Goal: Task Accomplishment & Management: Use online tool/utility

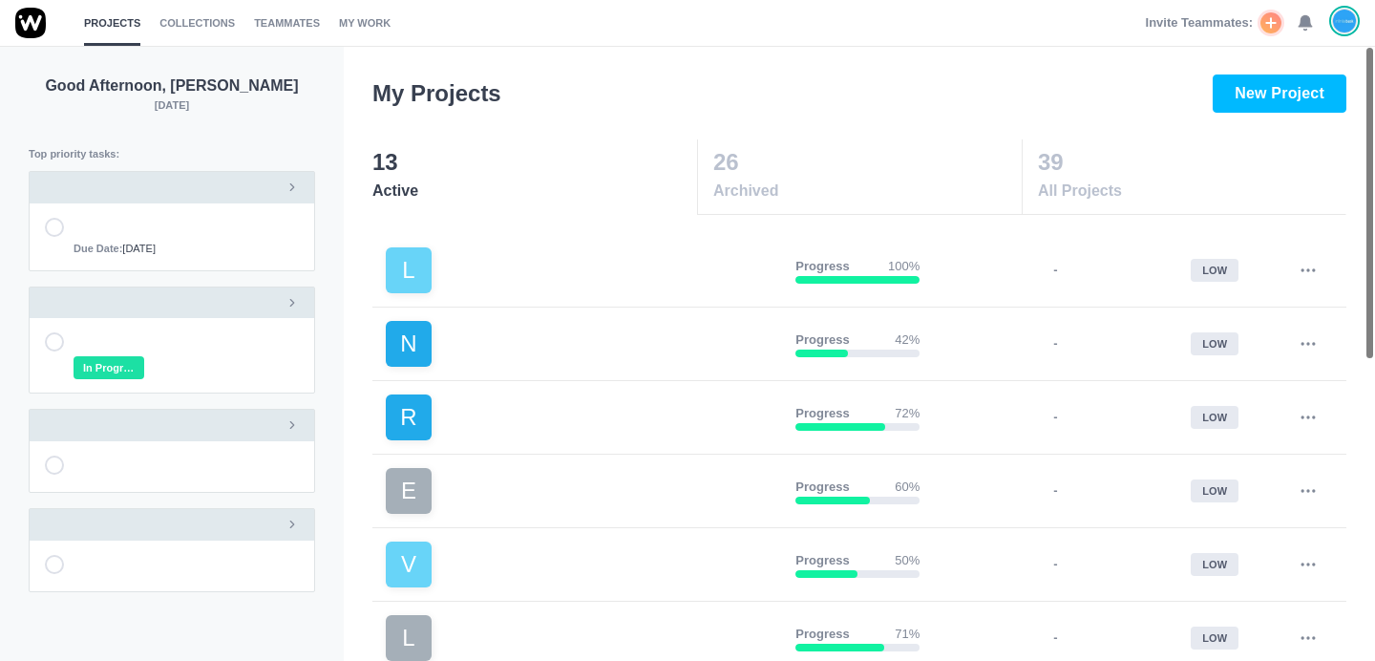
click at [1304, 20] on use at bounding box center [1305, 23] width 13 height 14
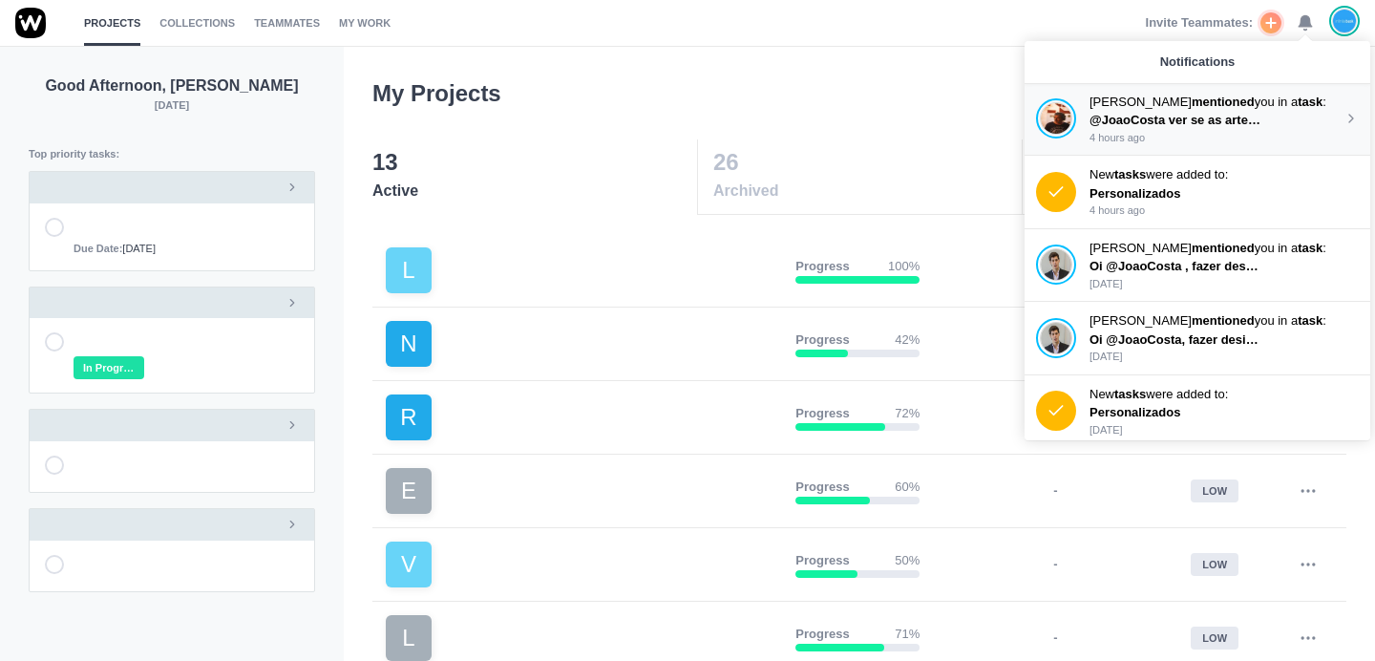
click at [1163, 124] on span "@JoaoCosta ver se as artes finais estão bem. Ver como colocamos nossos logos" at bounding box center [1330, 120] width 480 height 14
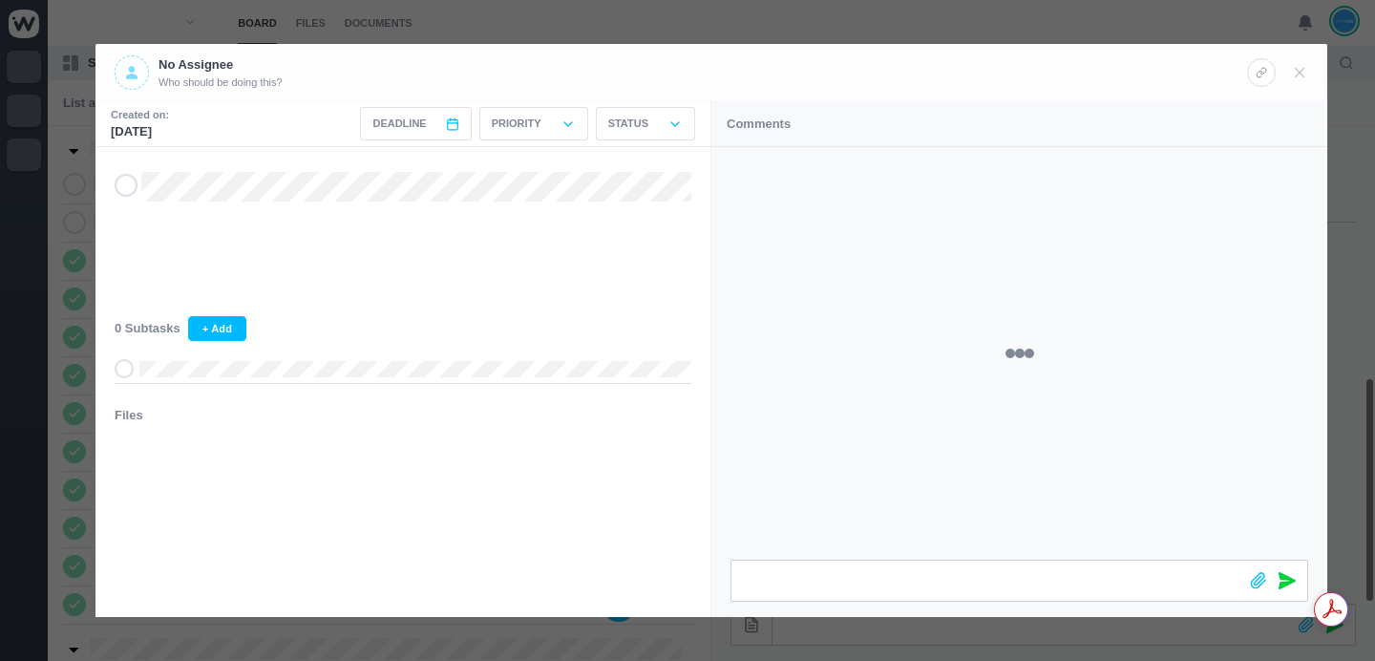
scroll to position [532, 0]
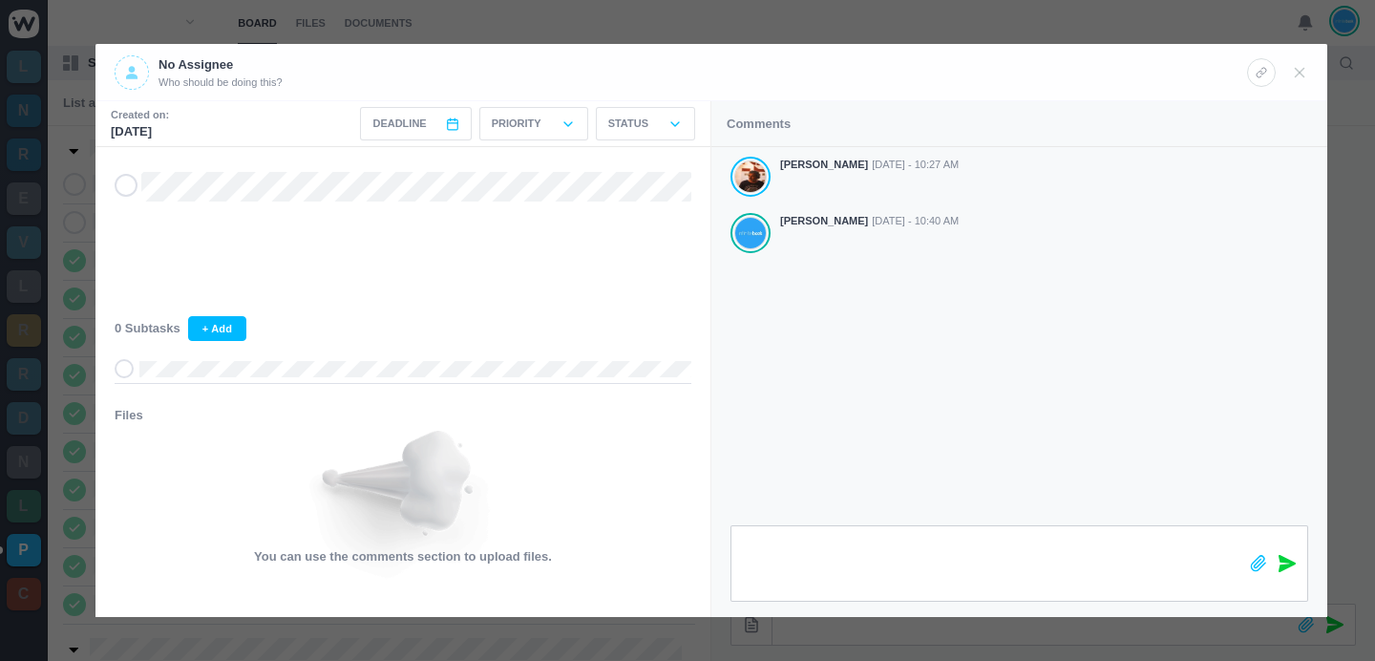
click at [1284, 563] on icon at bounding box center [1287, 563] width 17 height 17
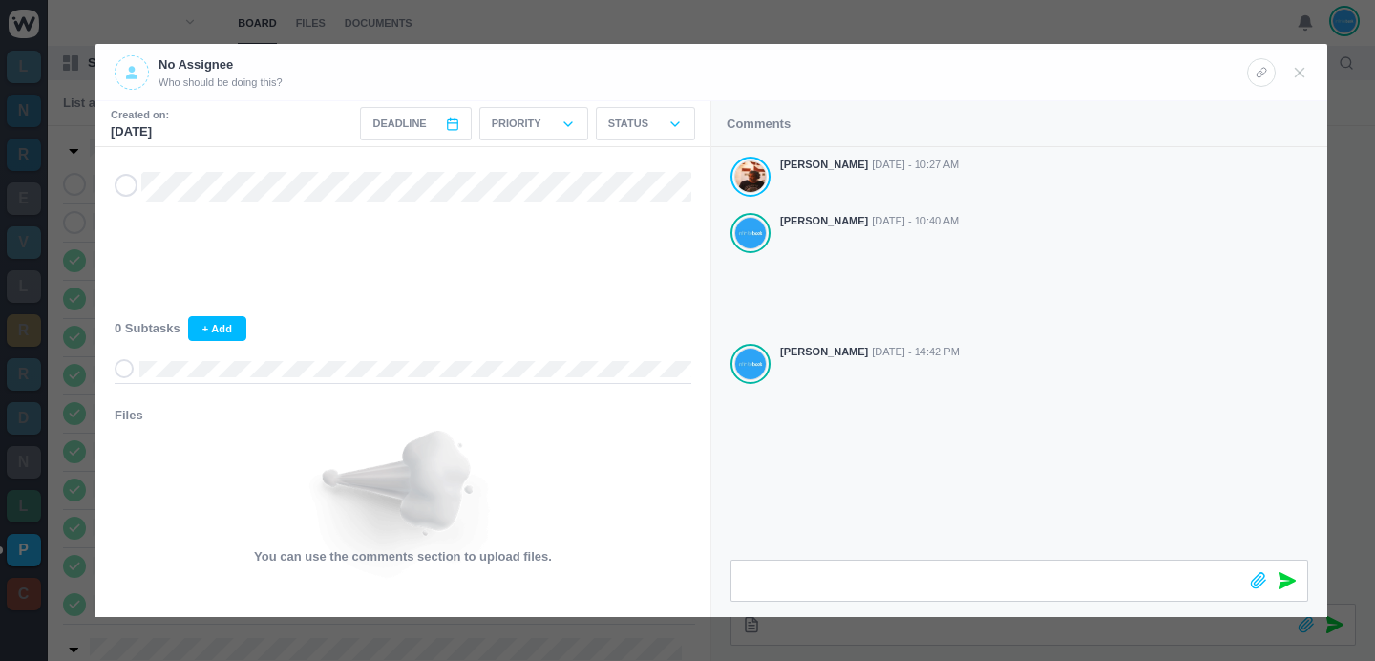
click at [829, 27] on div at bounding box center [687, 330] width 1375 height 661
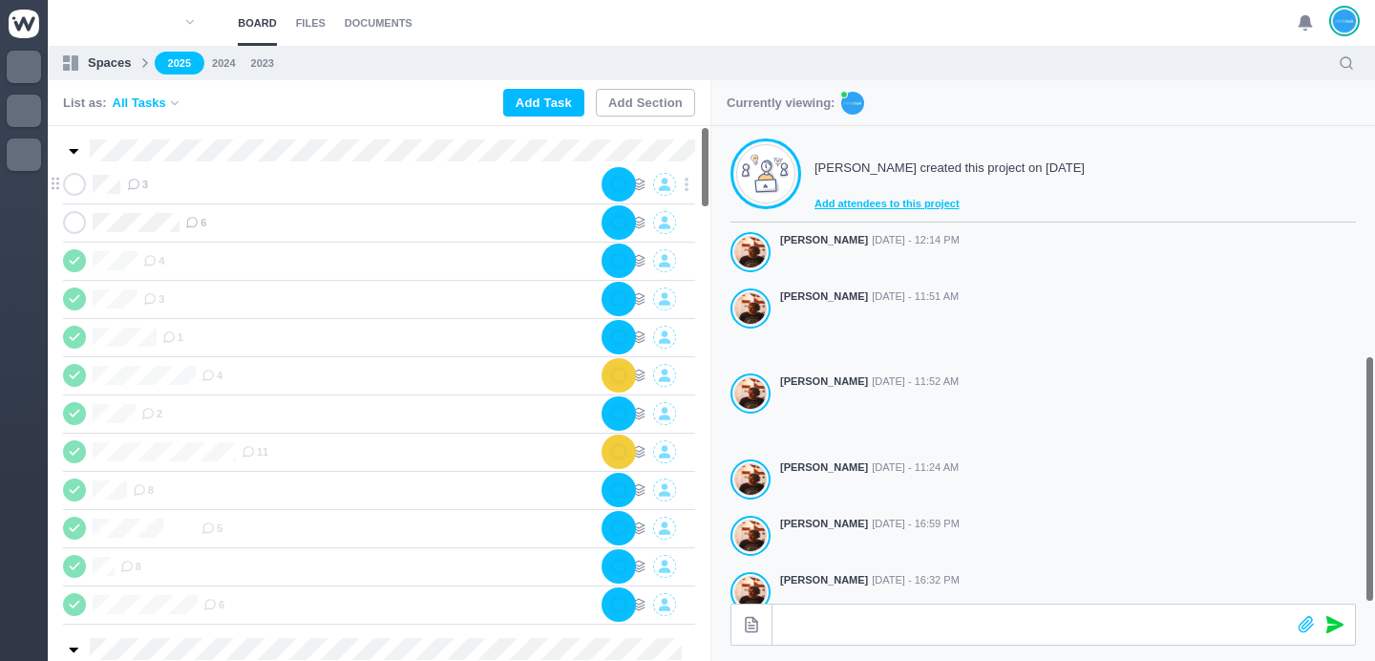
scroll to position [532, 0]
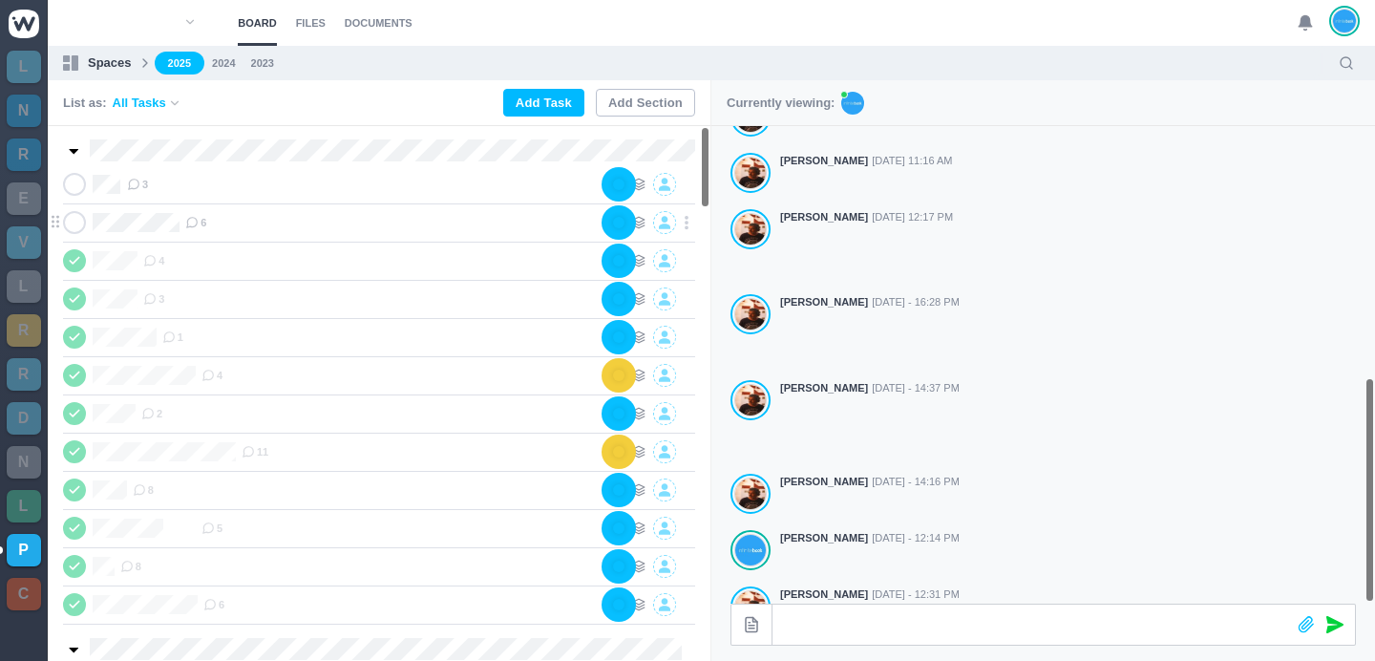
click at [194, 228] on icon at bounding box center [191, 222] width 13 height 13
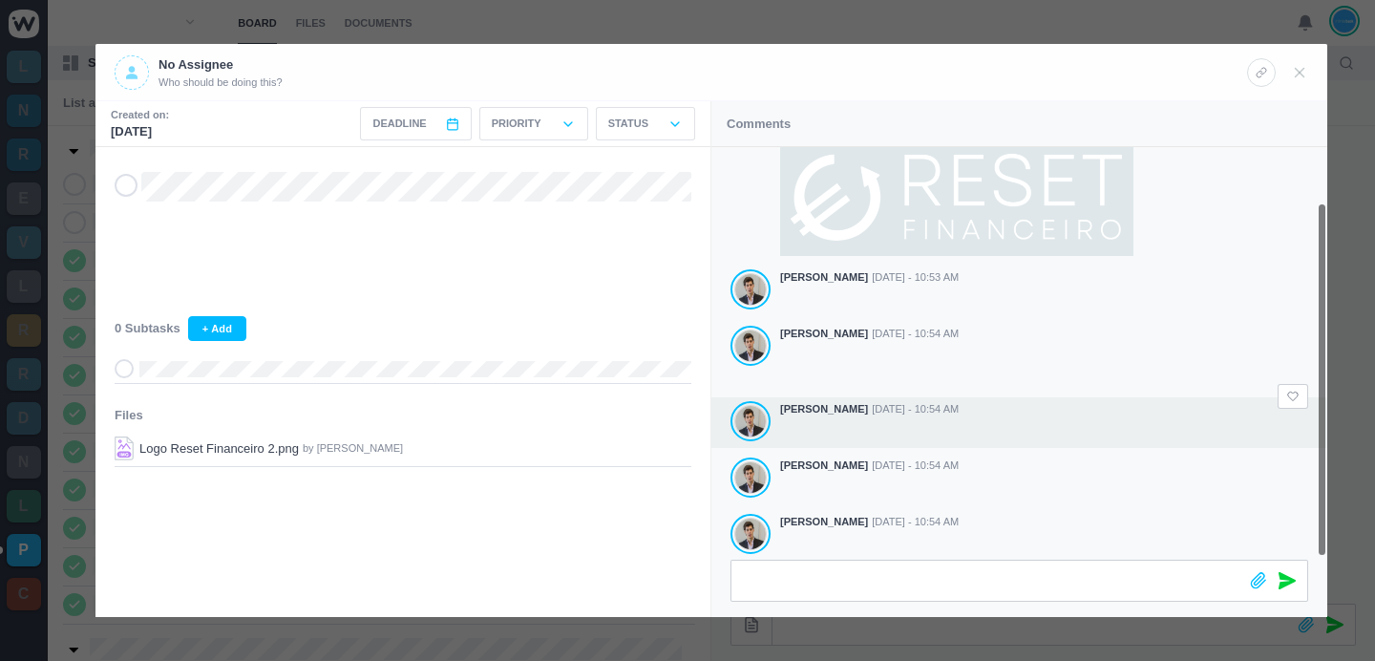
scroll to position [66, 0]
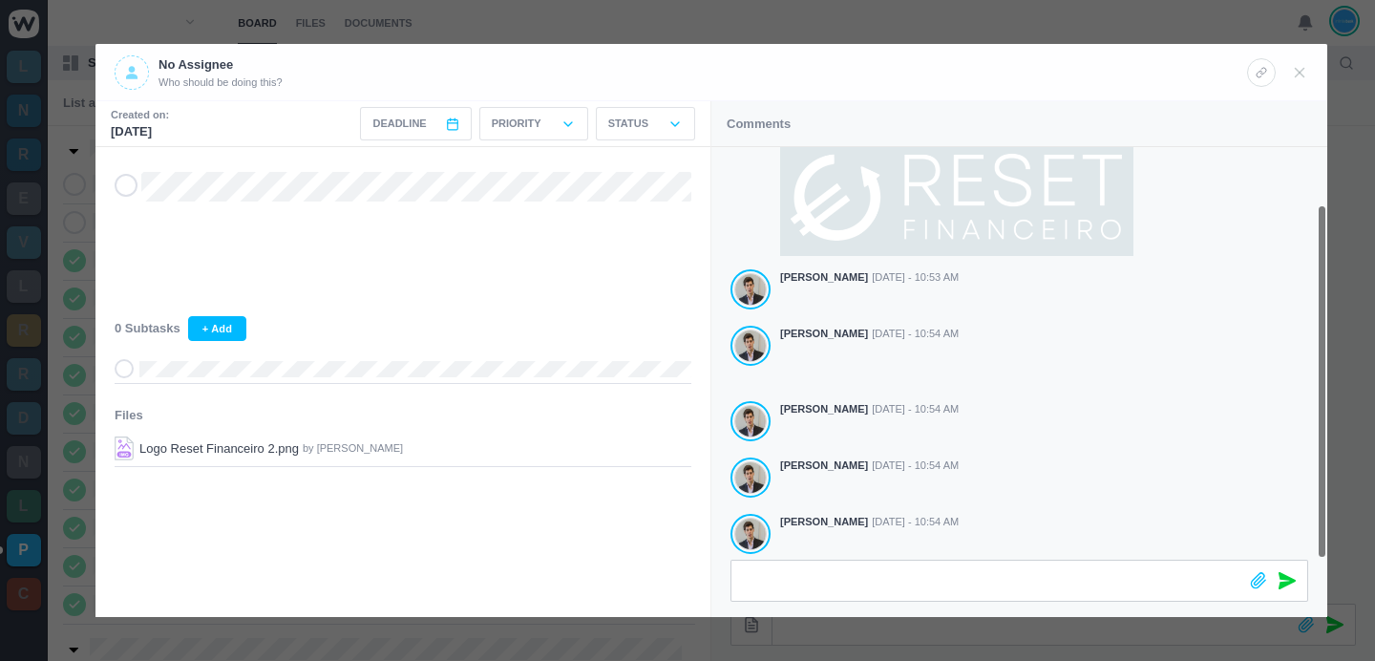
click at [253, 38] on div at bounding box center [687, 330] width 1375 height 661
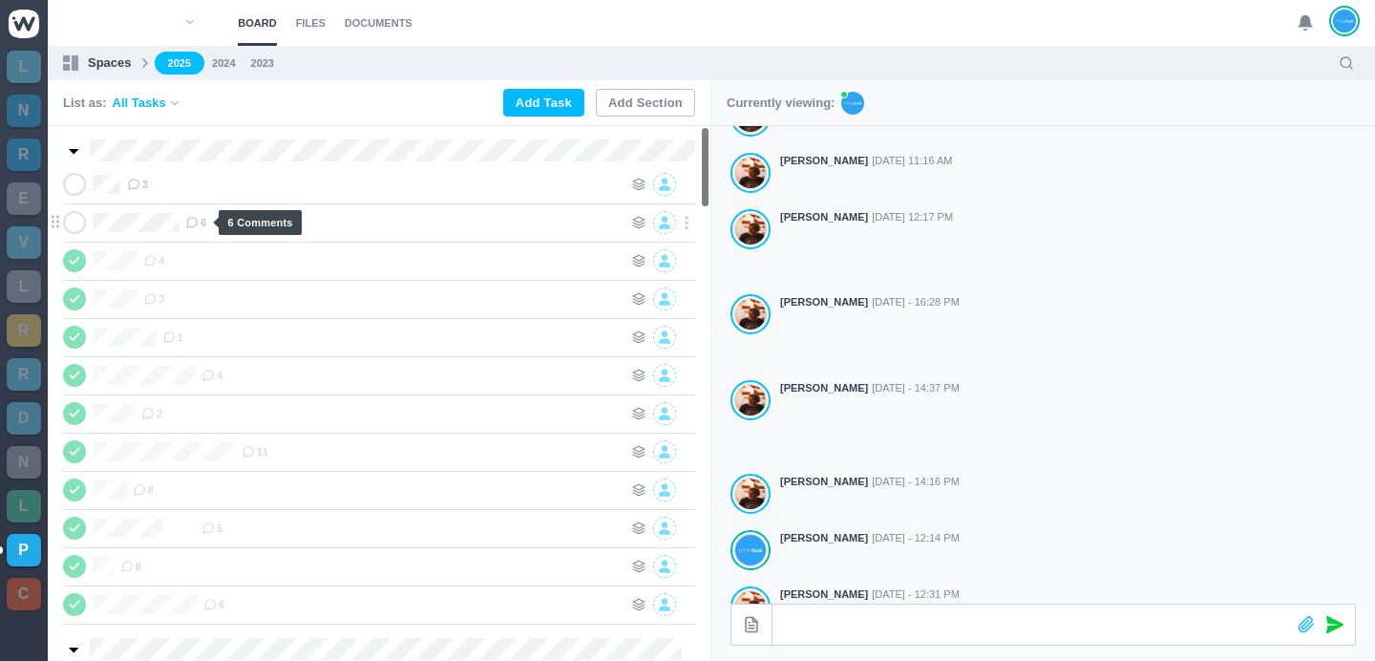
click at [201, 223] on span "6" at bounding box center [195, 222] width 21 height 15
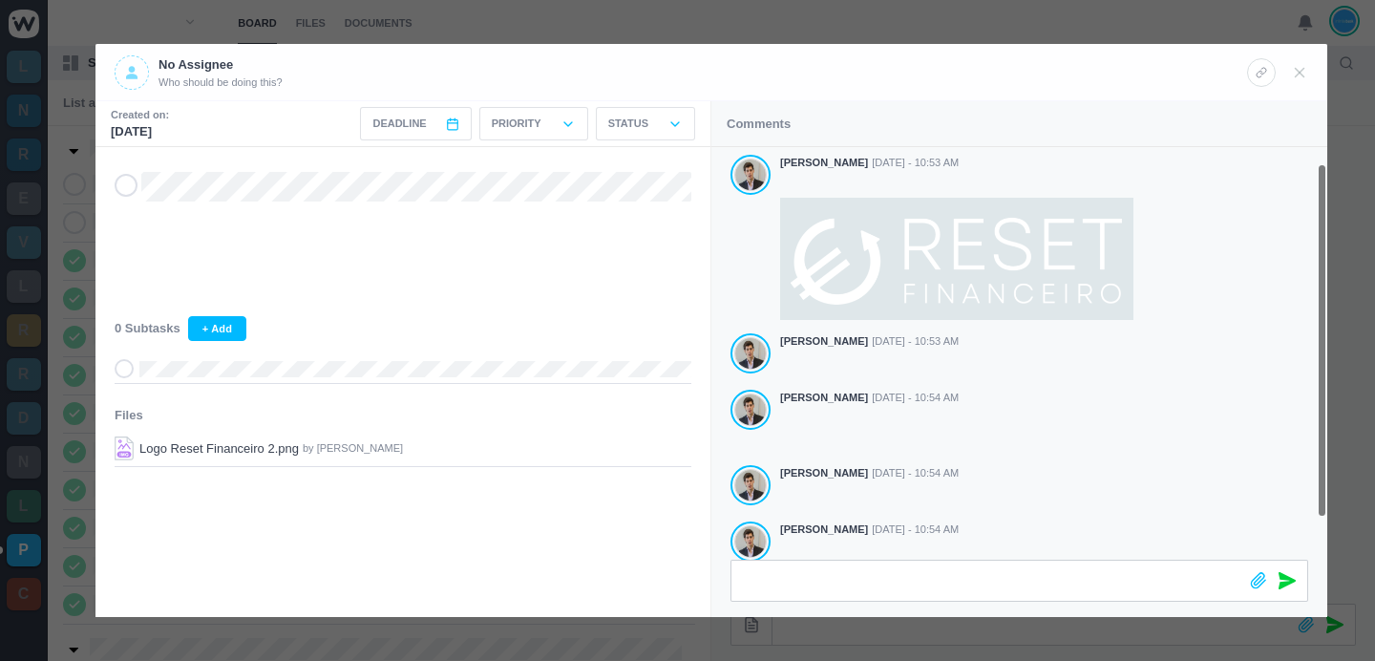
scroll to position [0, 0]
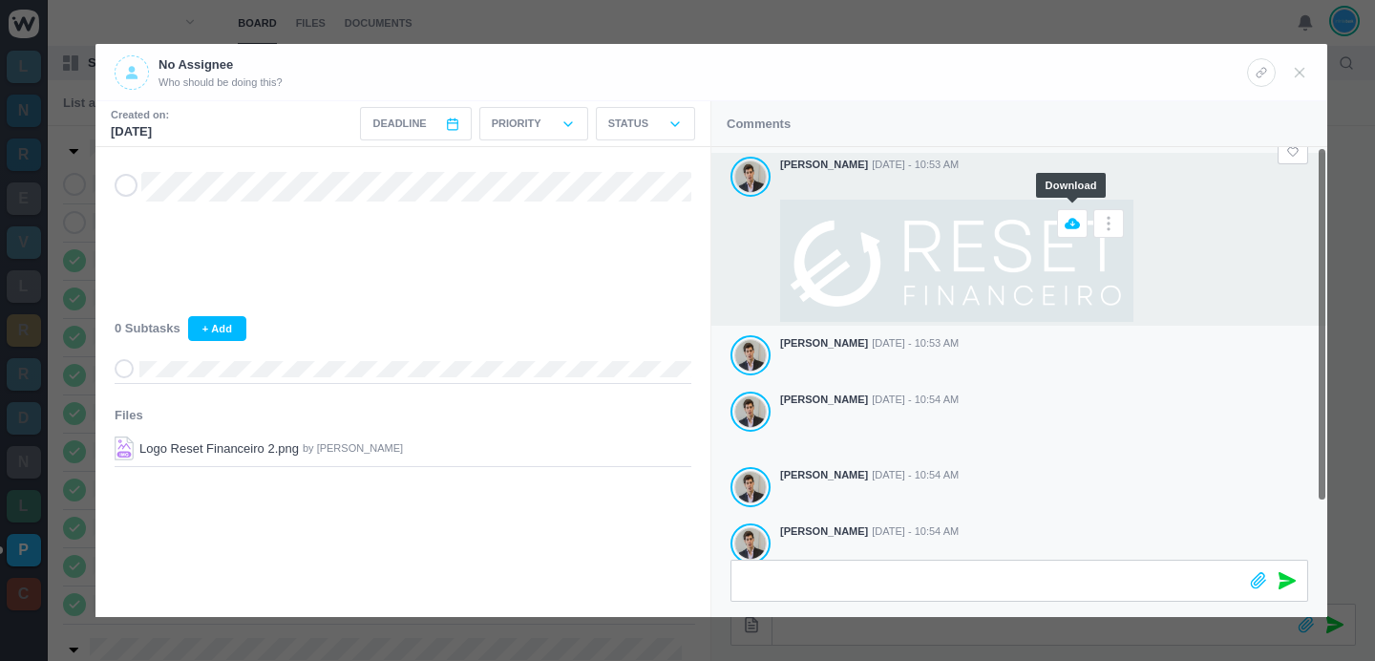
click at [1073, 224] on icon at bounding box center [1072, 223] width 15 height 11
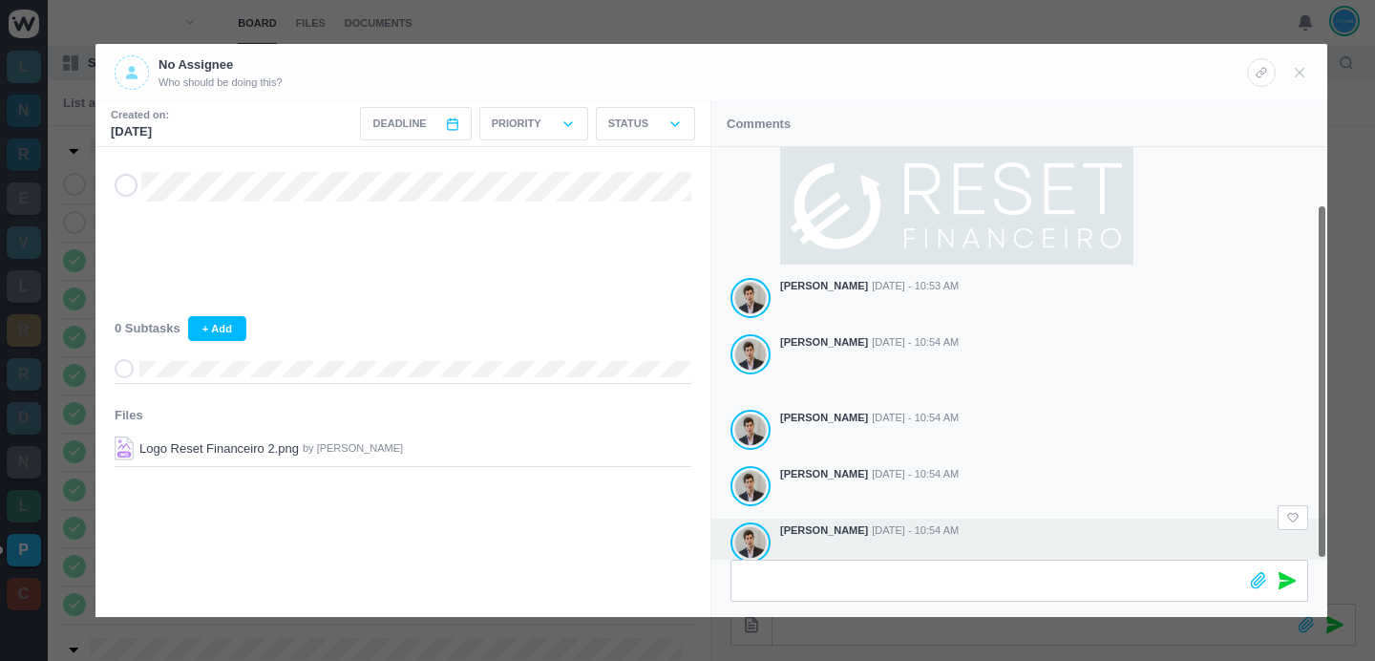
scroll to position [66, 0]
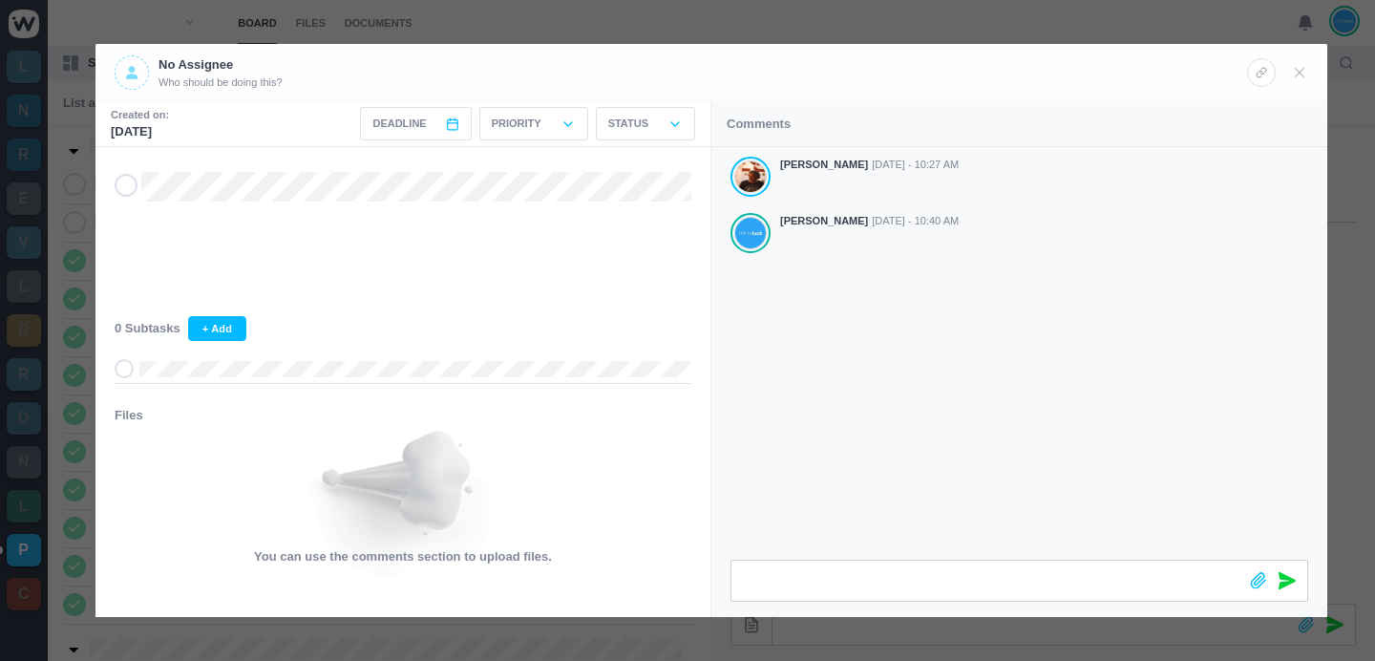
scroll to position [532, 0]
click at [901, 12] on div at bounding box center [687, 330] width 1375 height 661
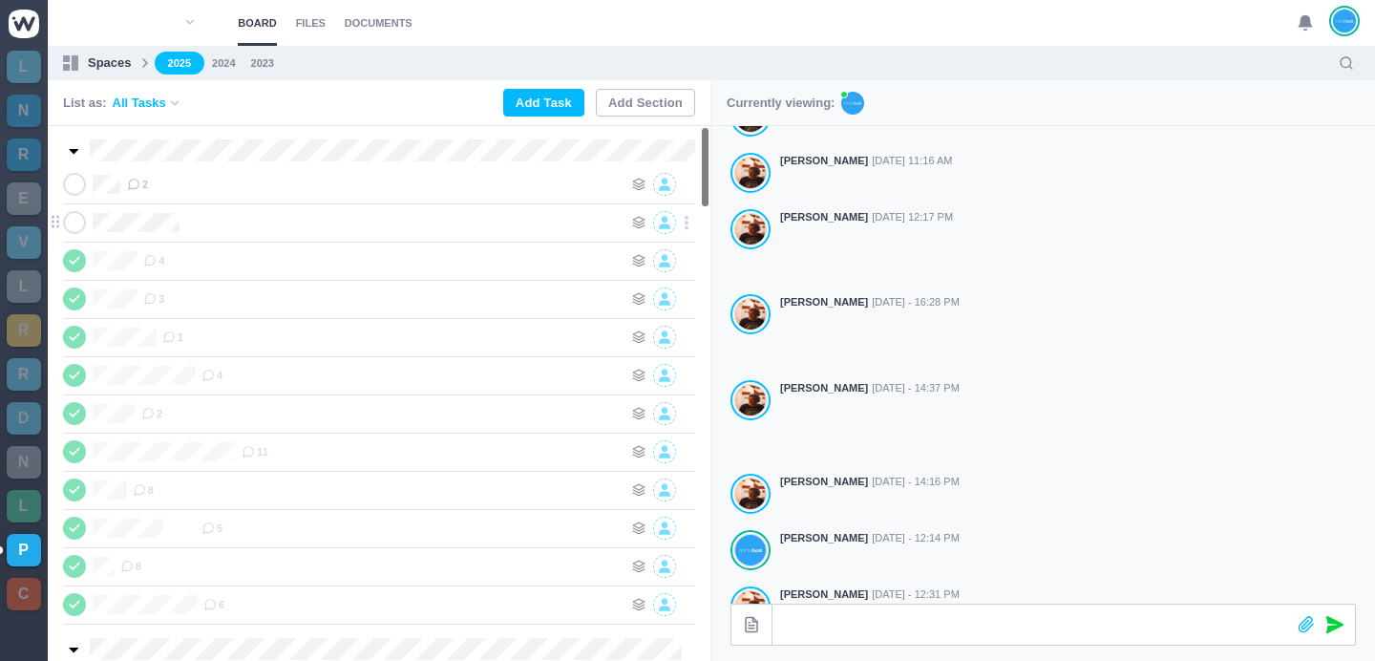
click at [192, 220] on div at bounding box center [403, 222] width 437 height 23
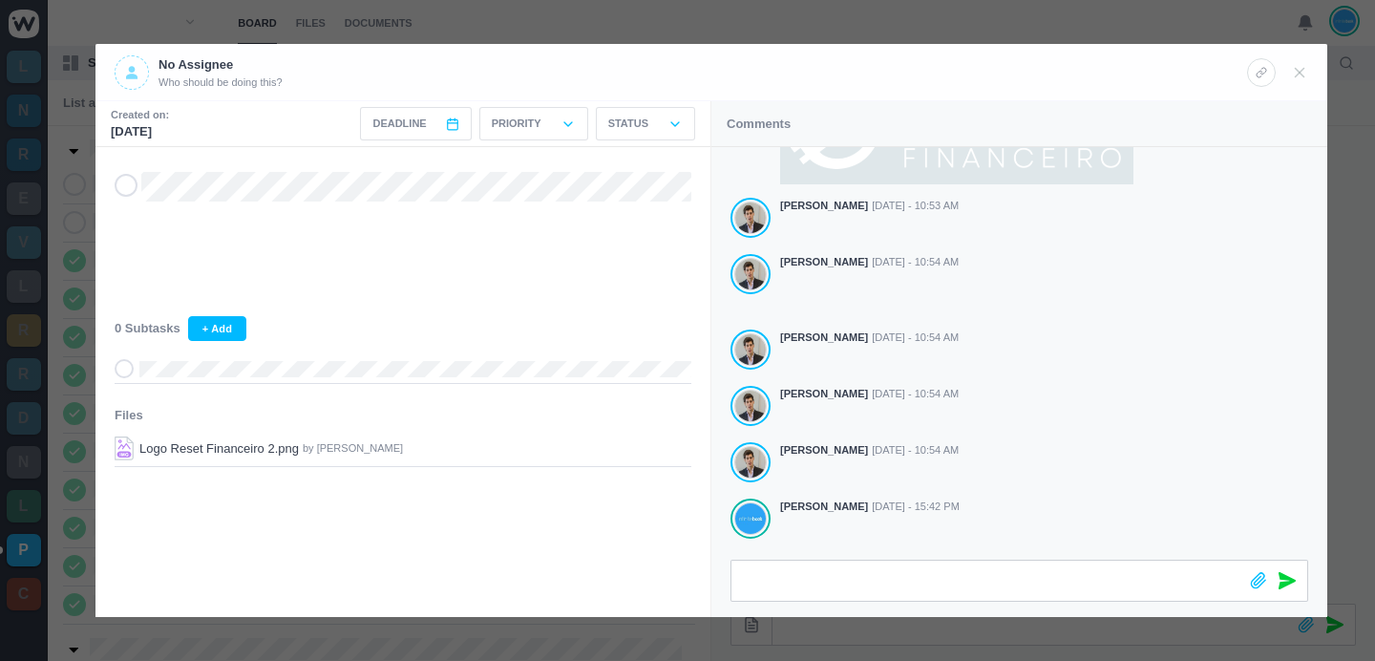
scroll to position [209, 0]
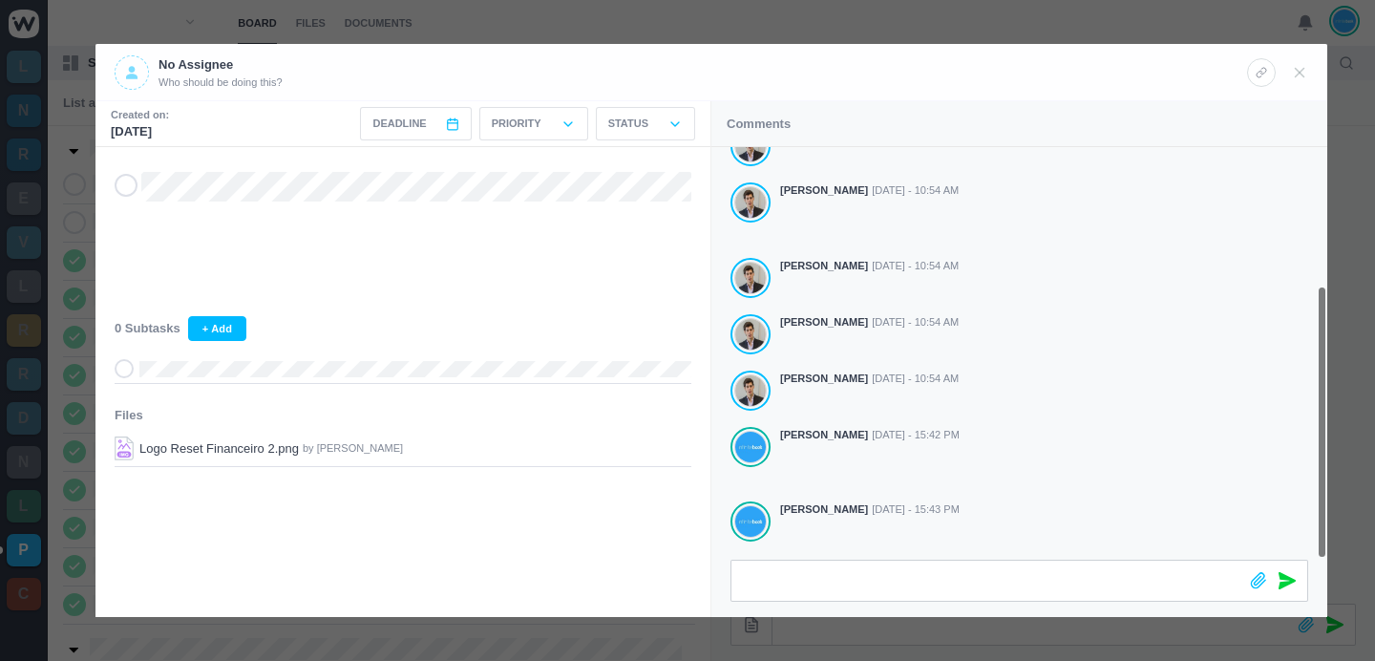
click at [1109, 23] on div at bounding box center [687, 330] width 1375 height 661
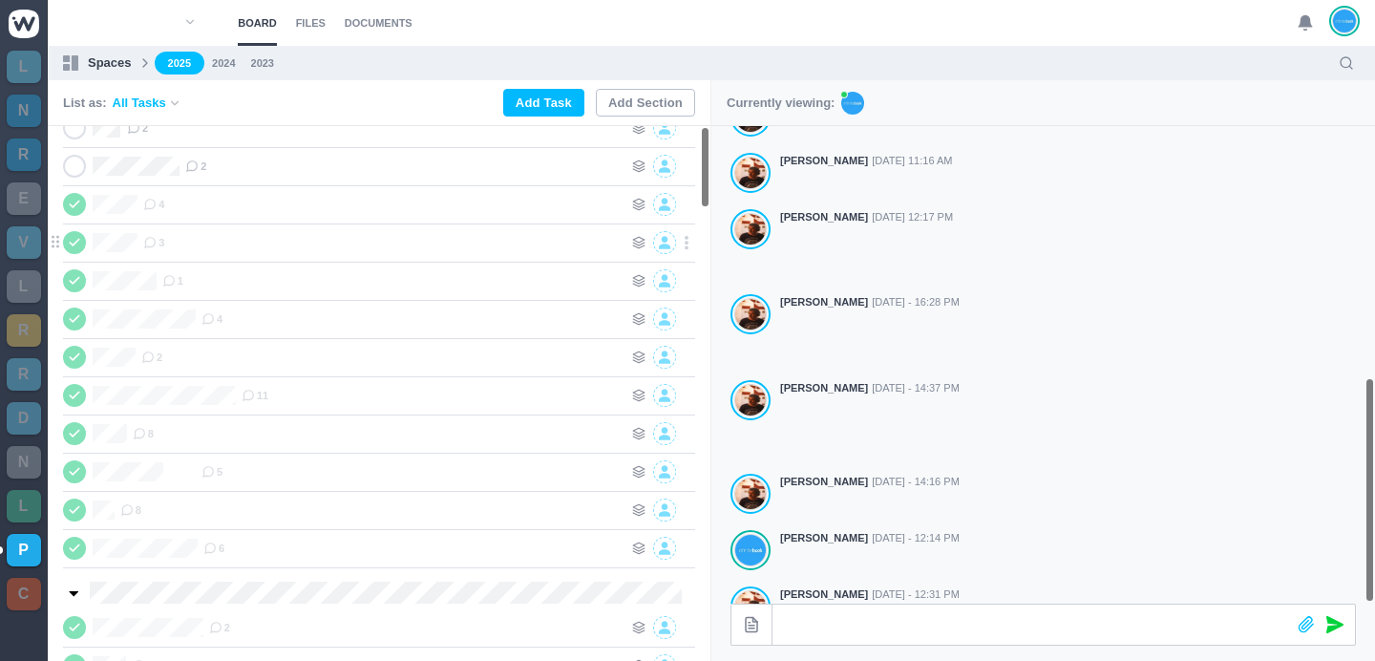
scroll to position [0, 0]
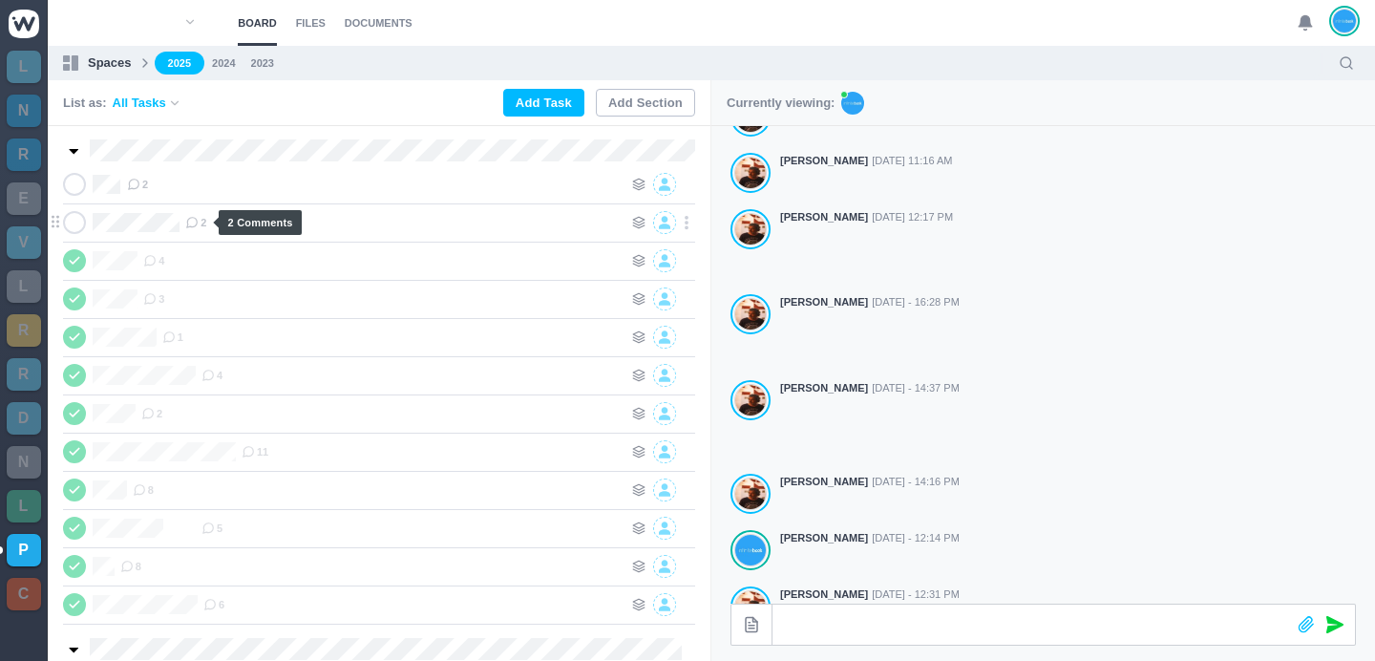
click at [198, 221] on use at bounding box center [192, 223] width 11 height 11
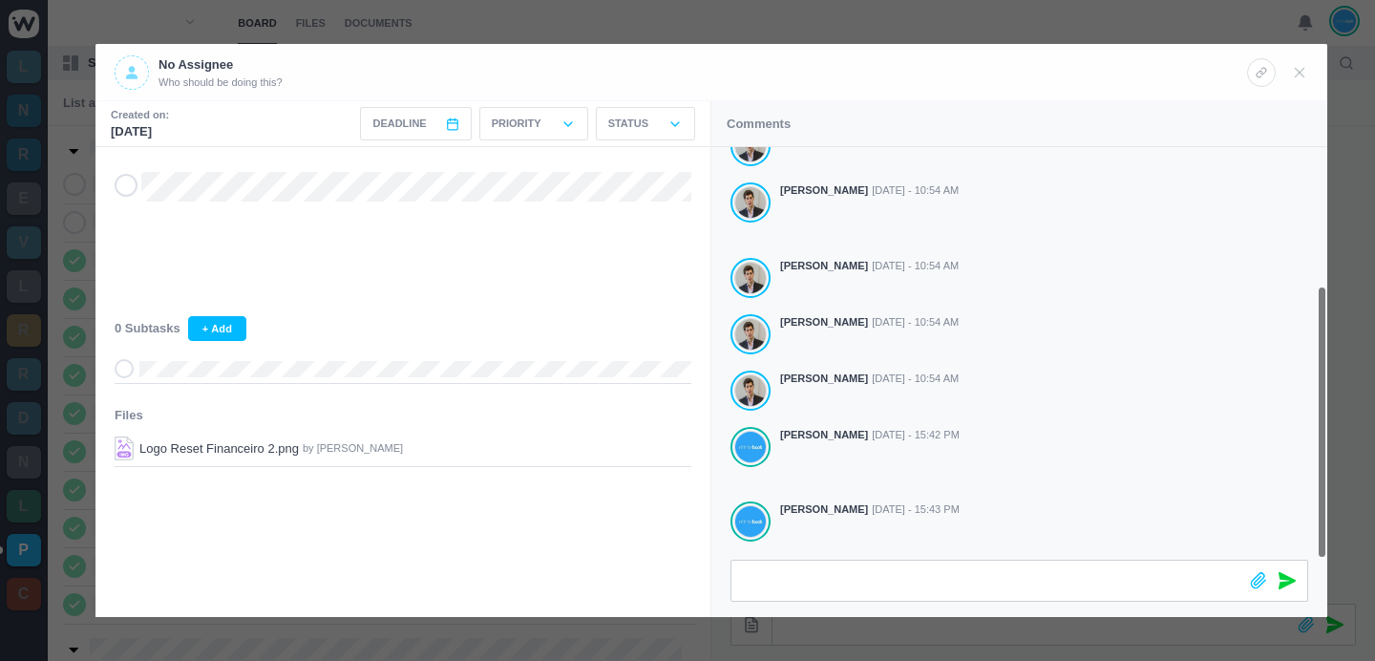
click at [902, 17] on div at bounding box center [687, 330] width 1375 height 661
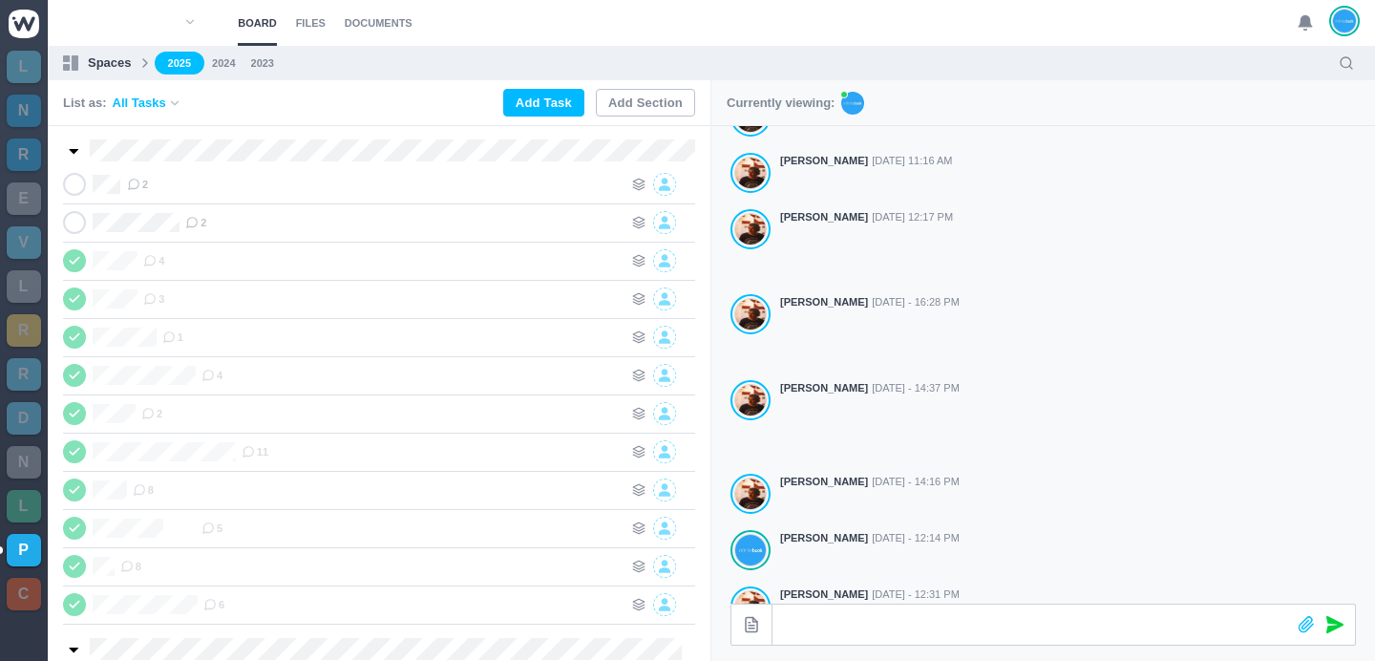
scroll to position [186, 0]
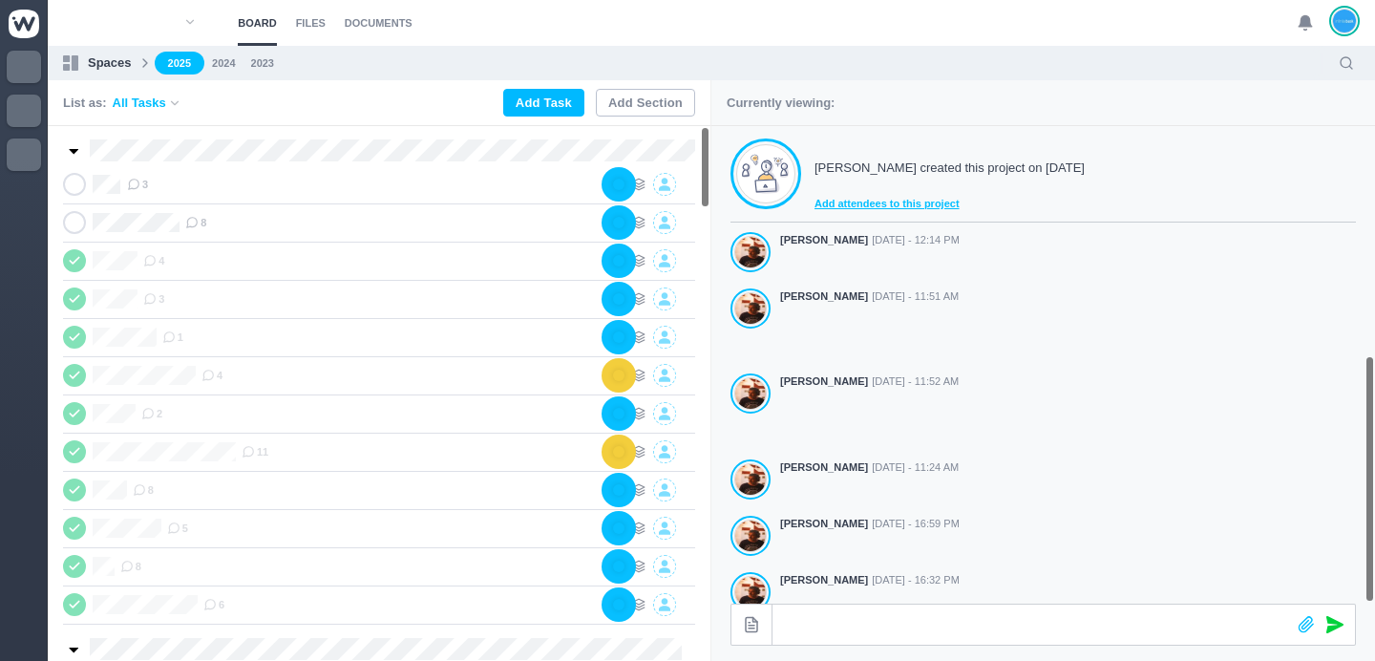
scroll to position [532, 0]
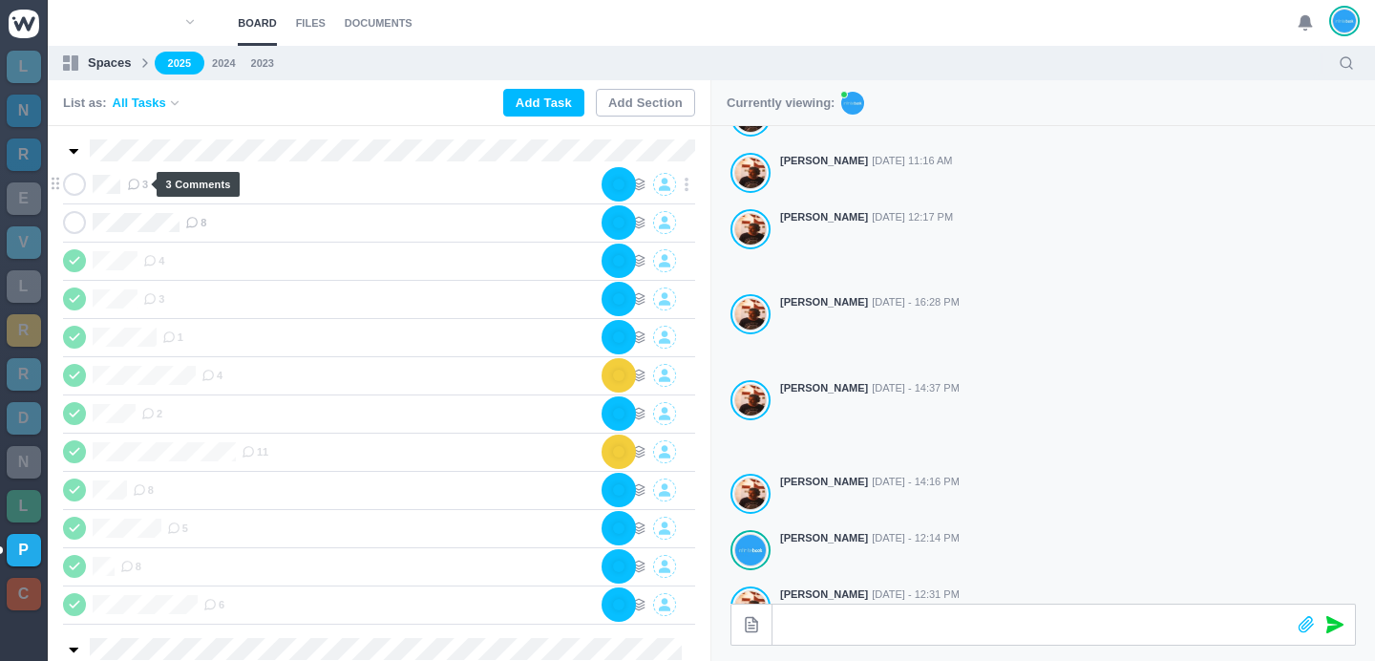
click at [143, 182] on span "3" at bounding box center [137, 184] width 21 height 15
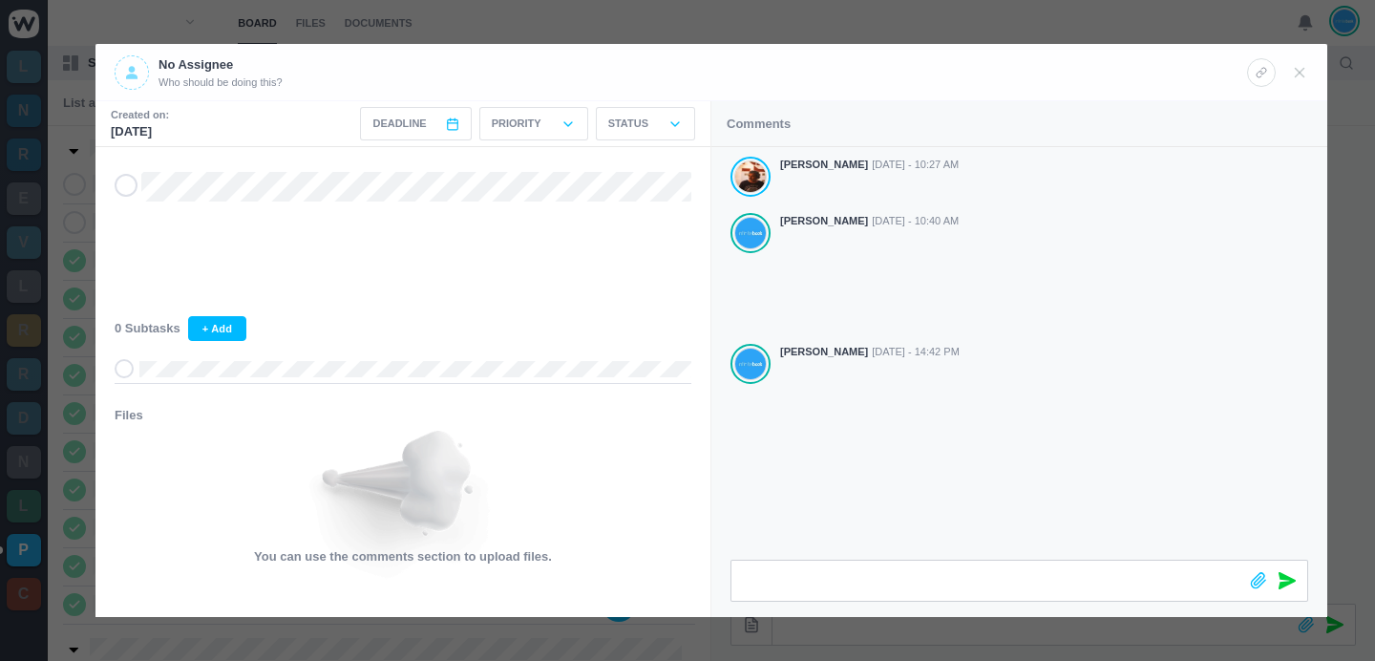
click at [706, 7] on div at bounding box center [687, 330] width 1375 height 661
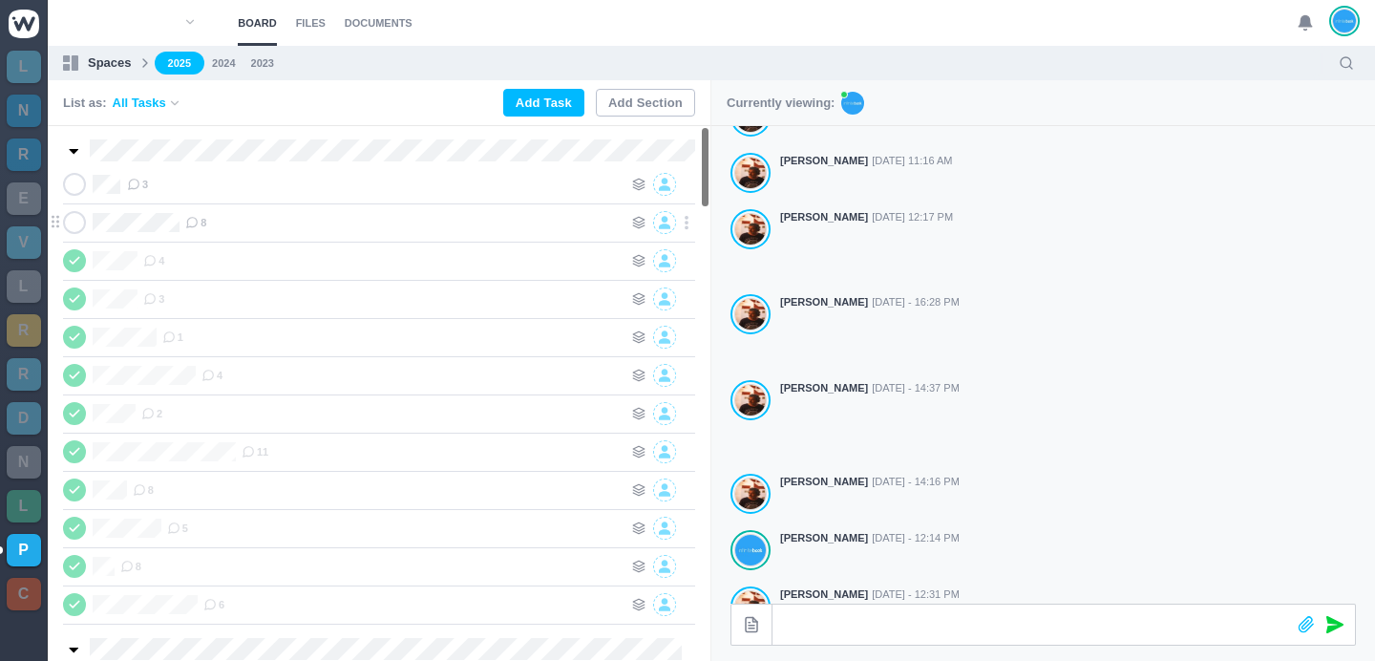
click at [204, 222] on span "8" at bounding box center [195, 222] width 21 height 15
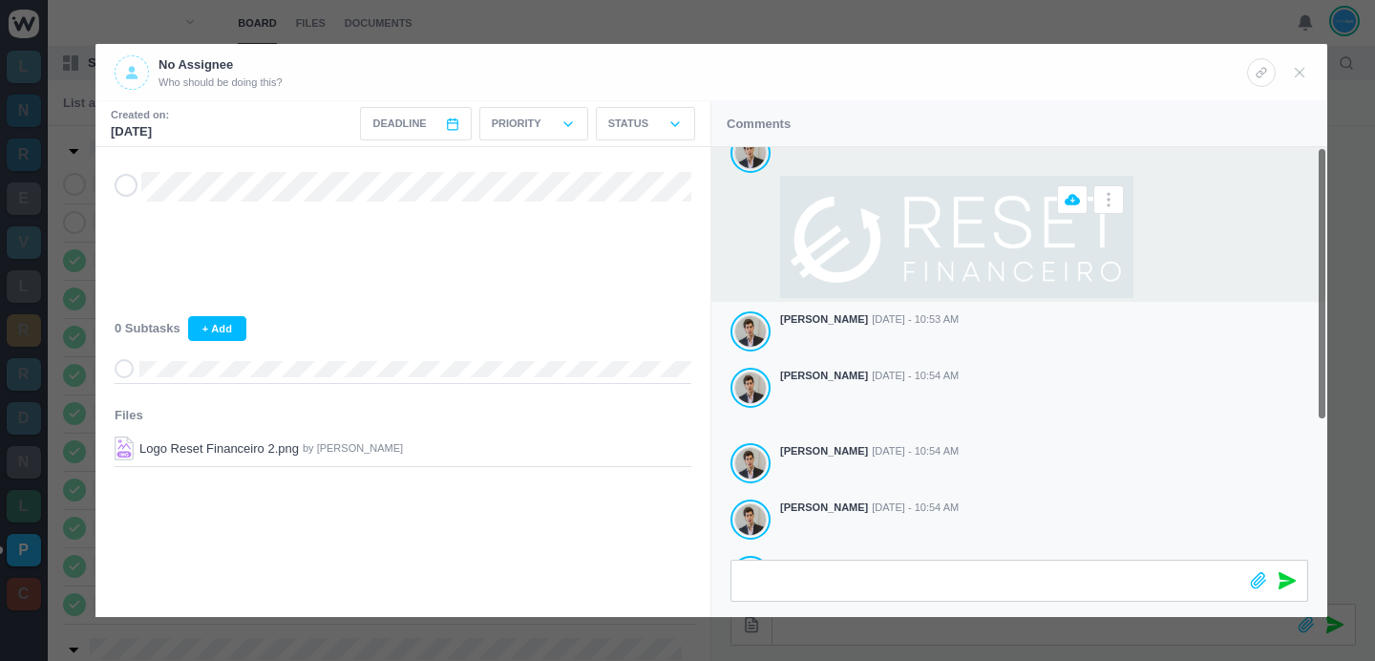
scroll to position [0, 0]
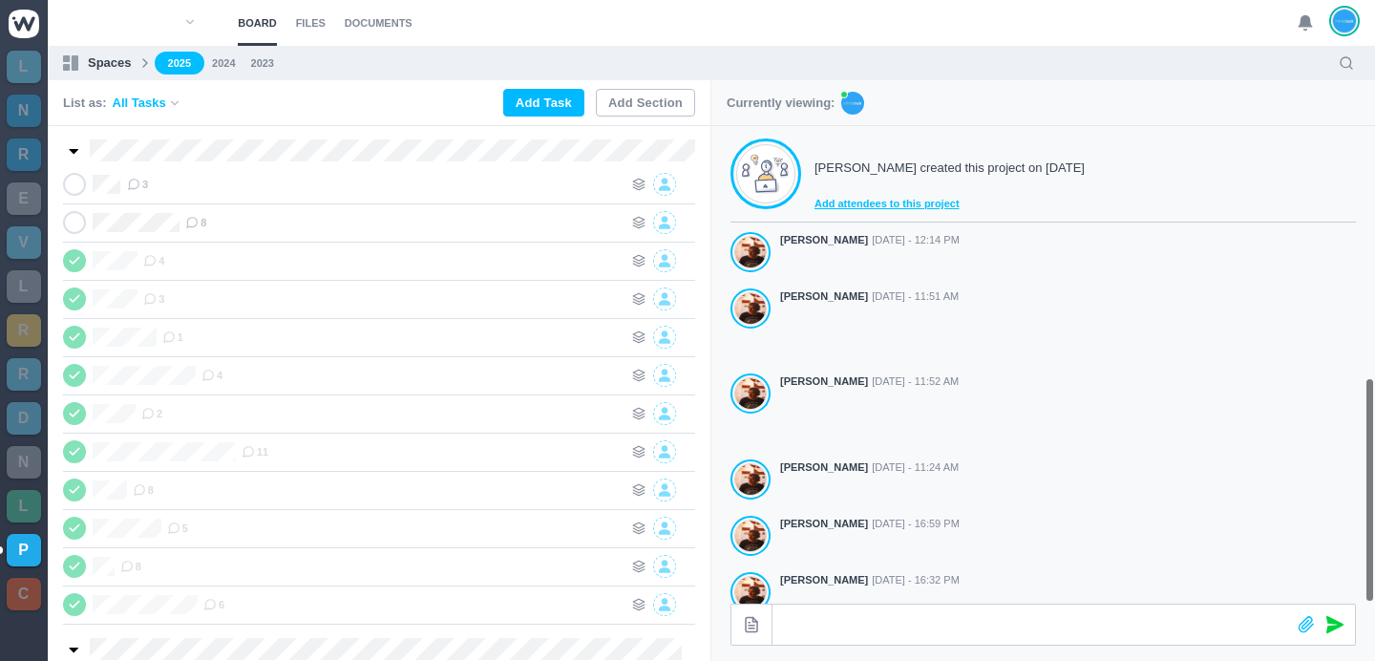
scroll to position [532, 0]
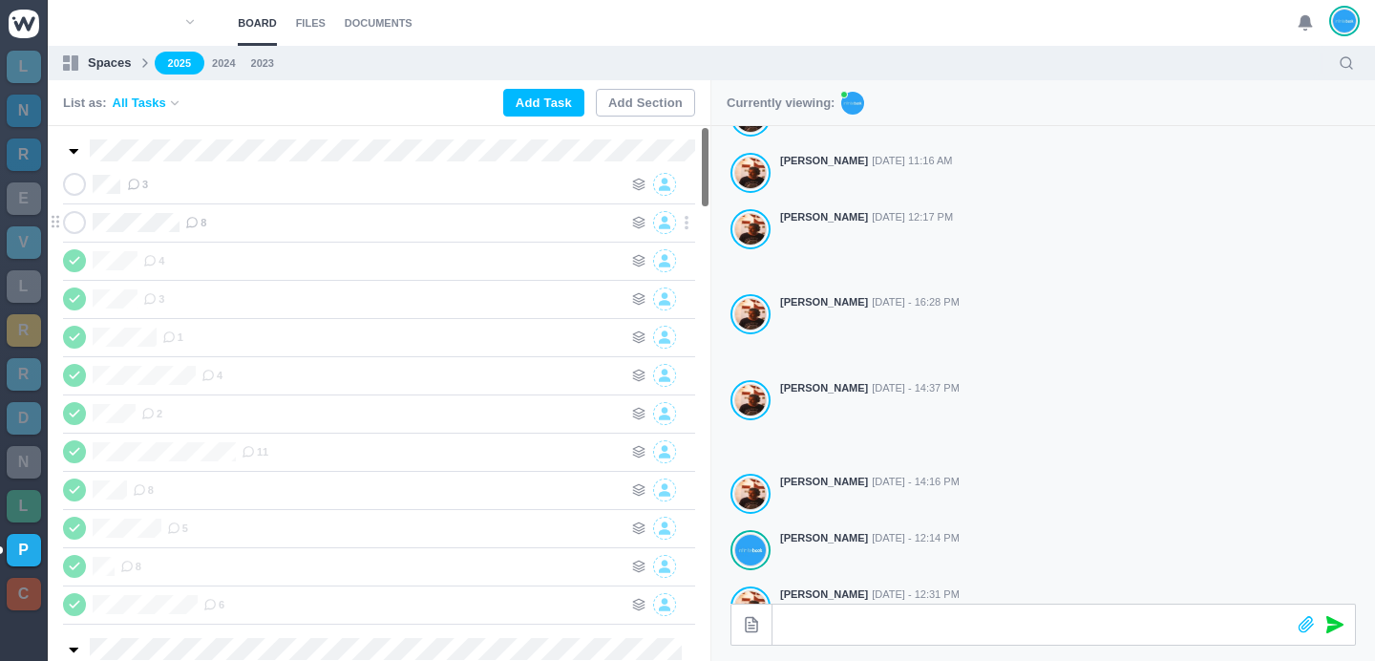
click at [201, 220] on span "8" at bounding box center [195, 222] width 21 height 15
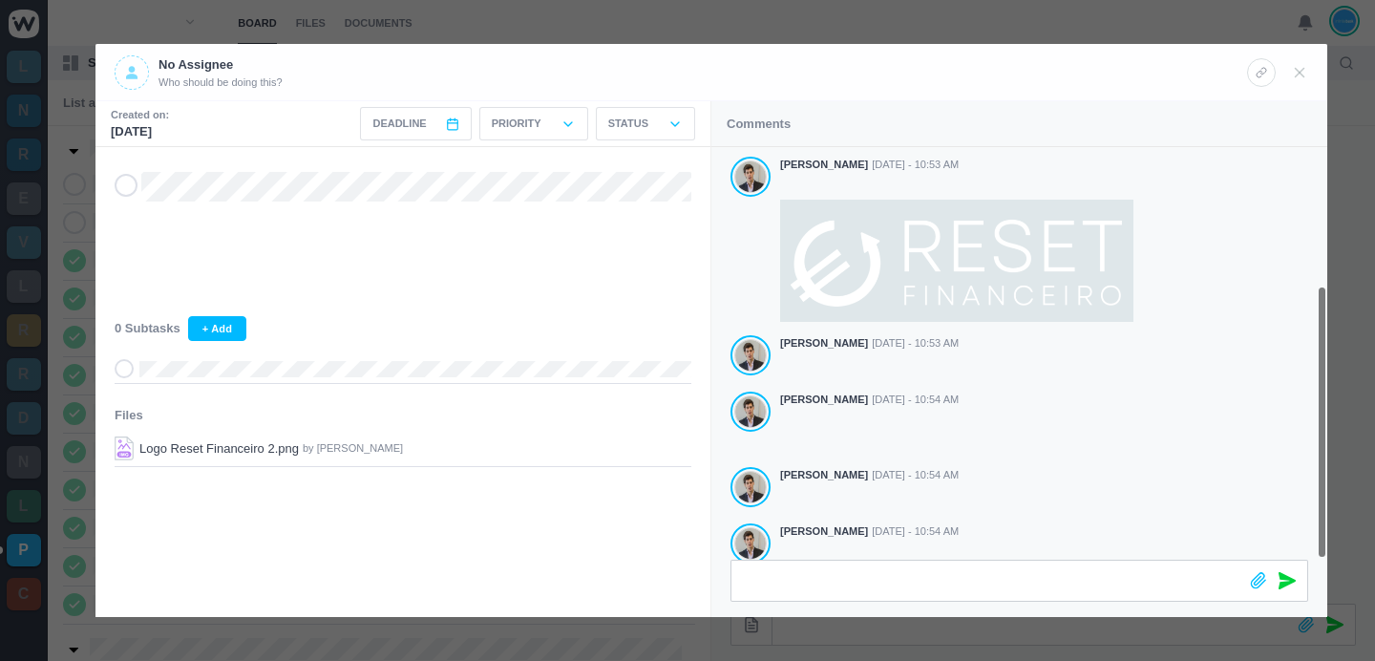
scroll to position [209, 0]
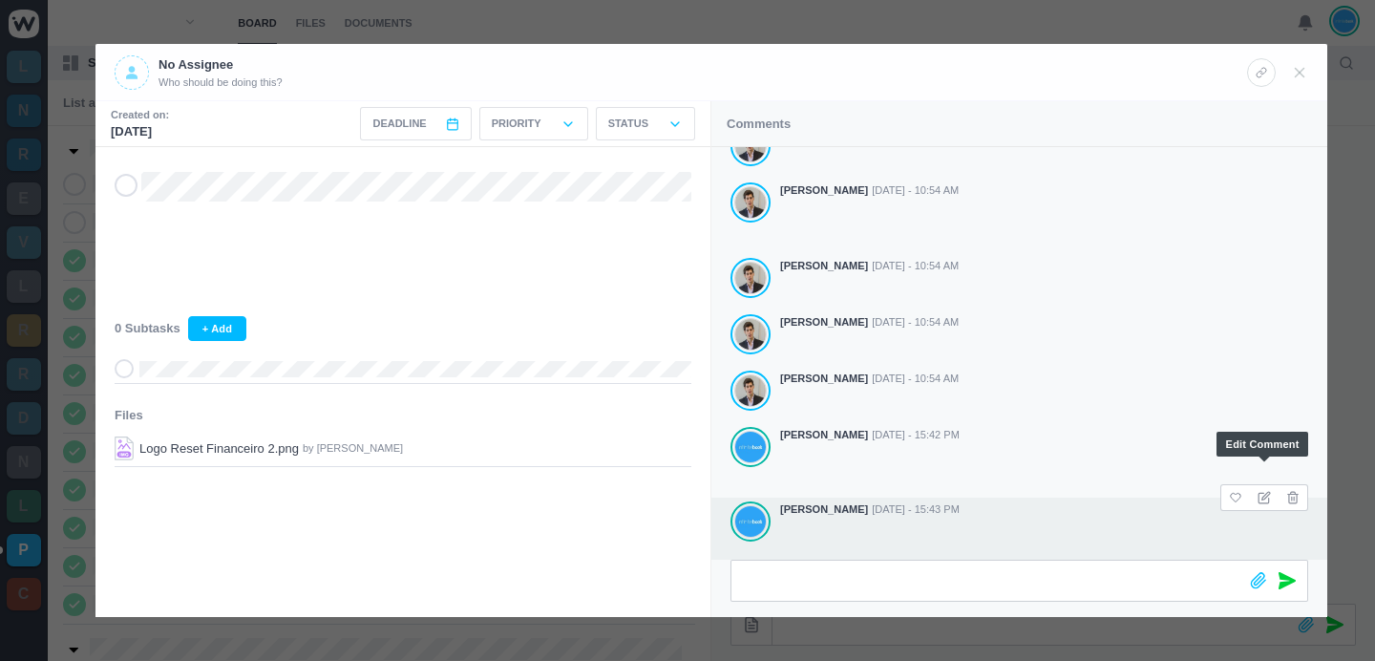
click at [1262, 491] on icon at bounding box center [1264, 497] width 13 height 13
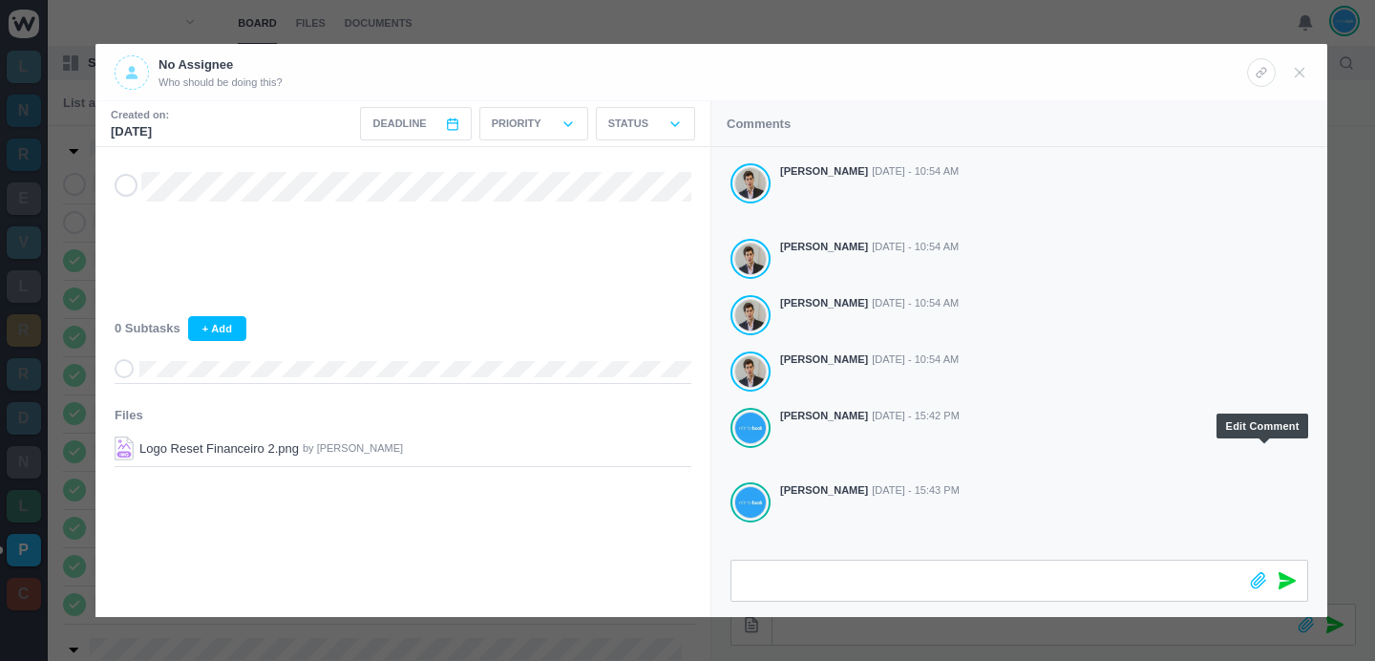
click at [0, 0] on icon at bounding box center [0, 0] width 0 height 0
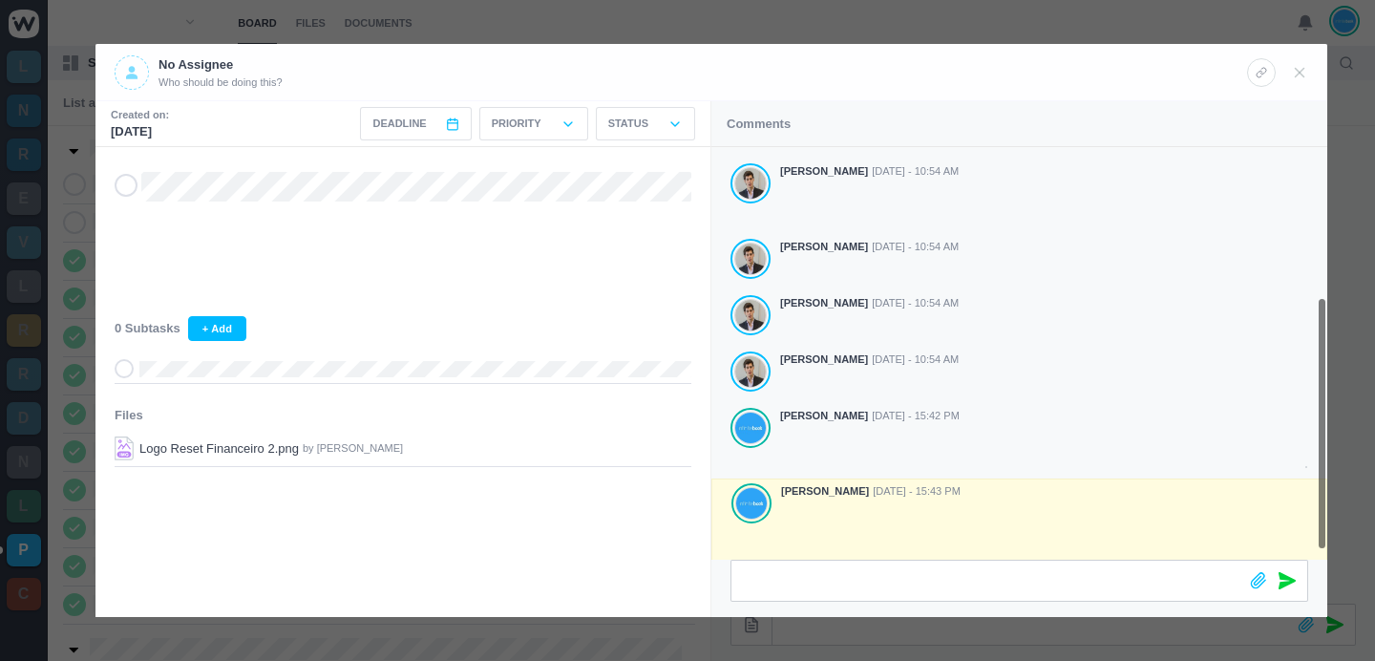
scroll to position [244, 0]
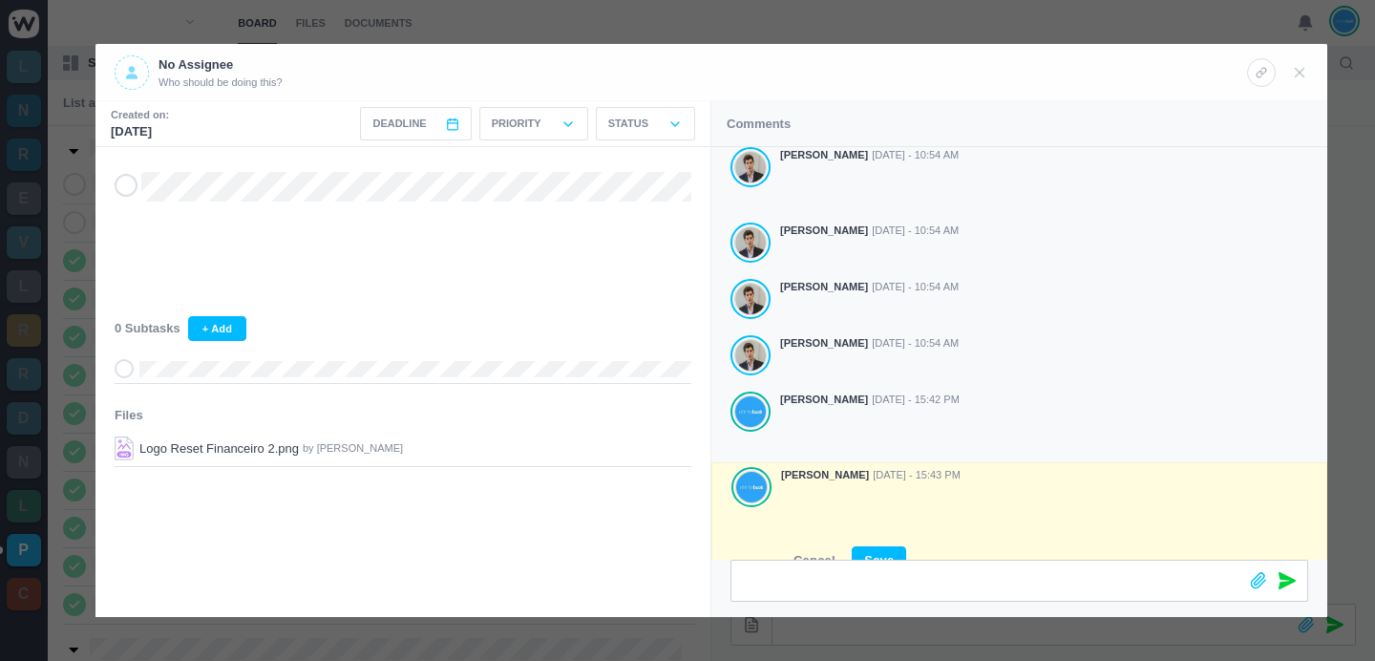
click at [942, 44] on header "No Assignee Who should be doing this?" at bounding box center [712, 72] width 1232 height 57
click at [943, 31] on div at bounding box center [687, 330] width 1375 height 661
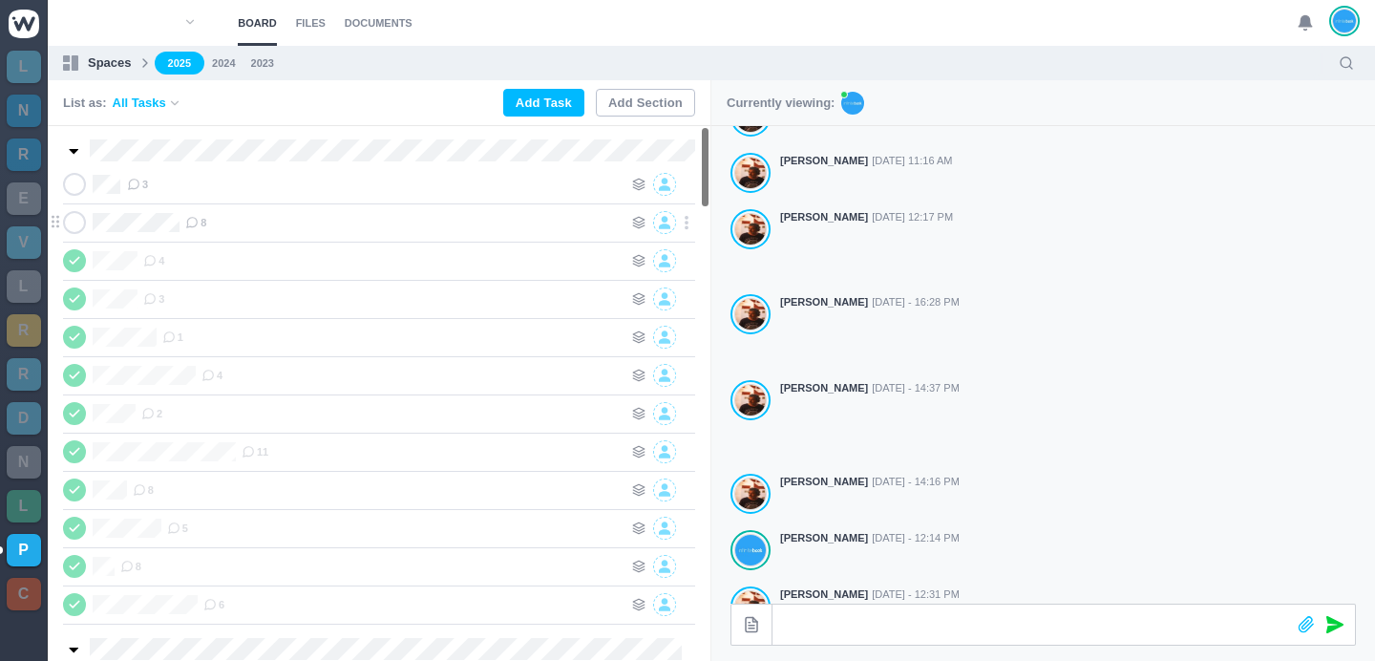
click at [201, 214] on div "8" at bounding box center [403, 222] width 437 height 23
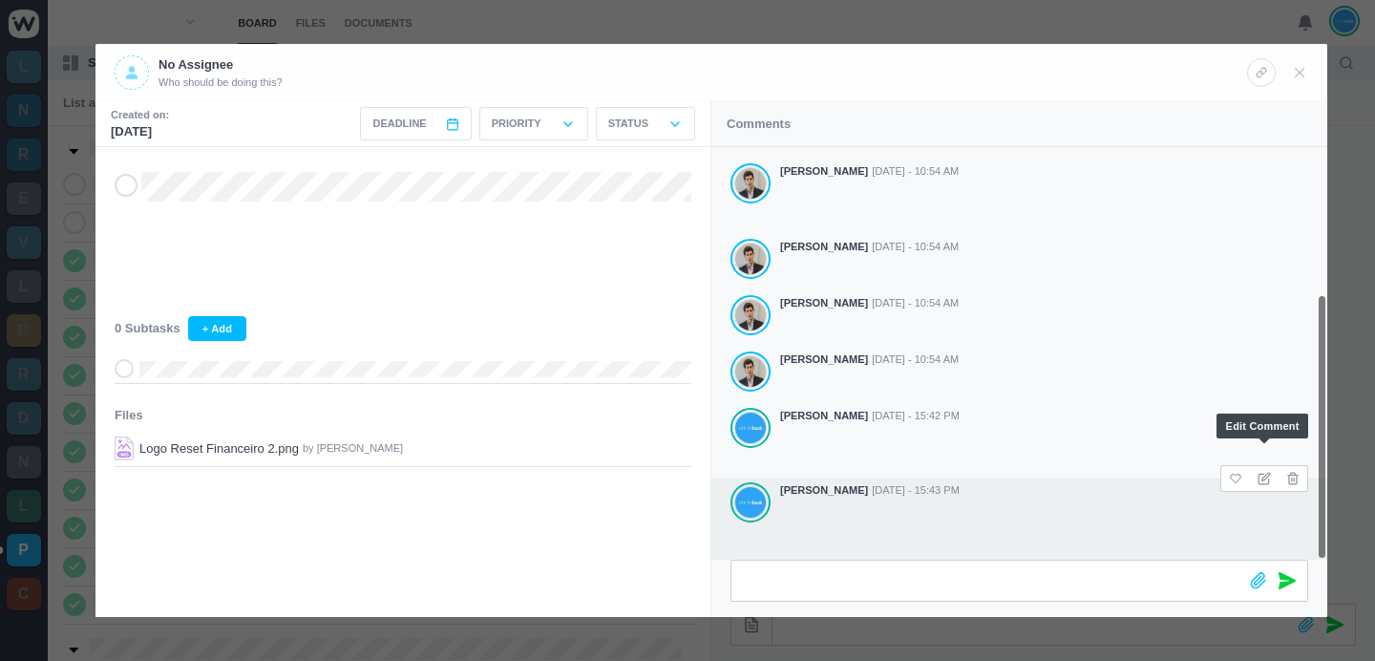
click at [1262, 473] on use at bounding box center [1264, 478] width 11 height 11
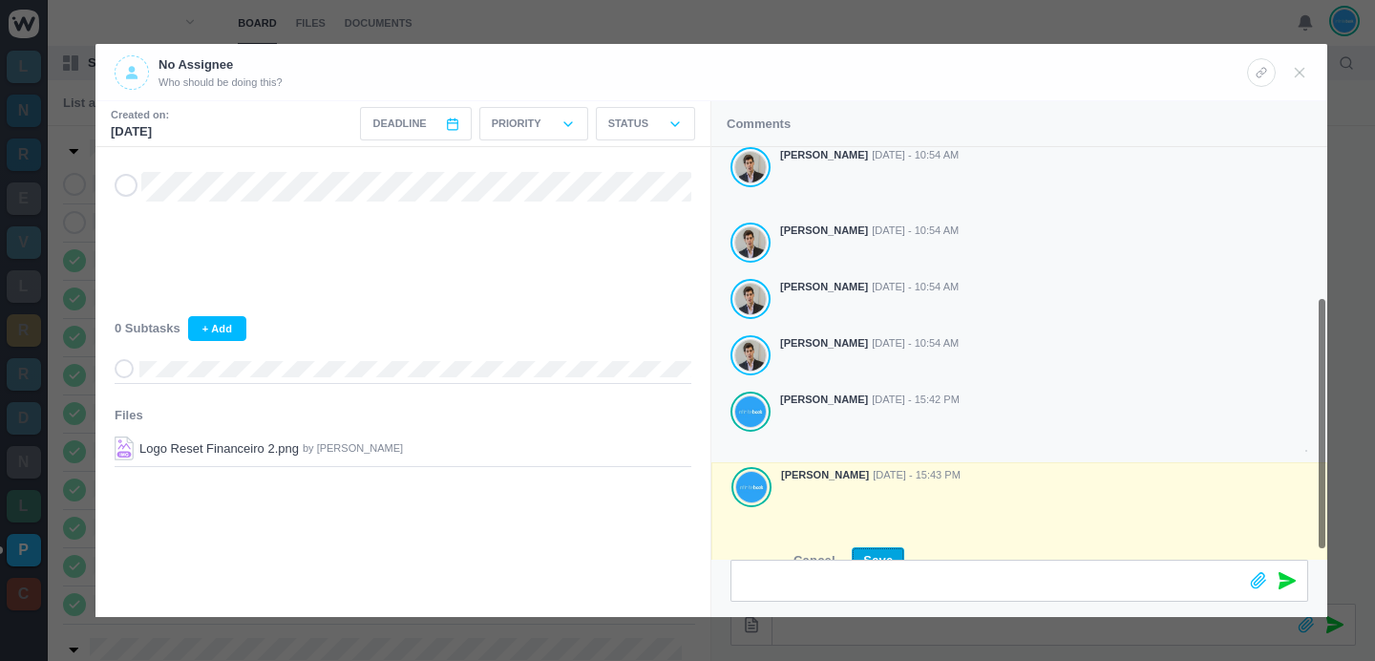
click at [896, 548] on button "Save" at bounding box center [878, 560] width 53 height 26
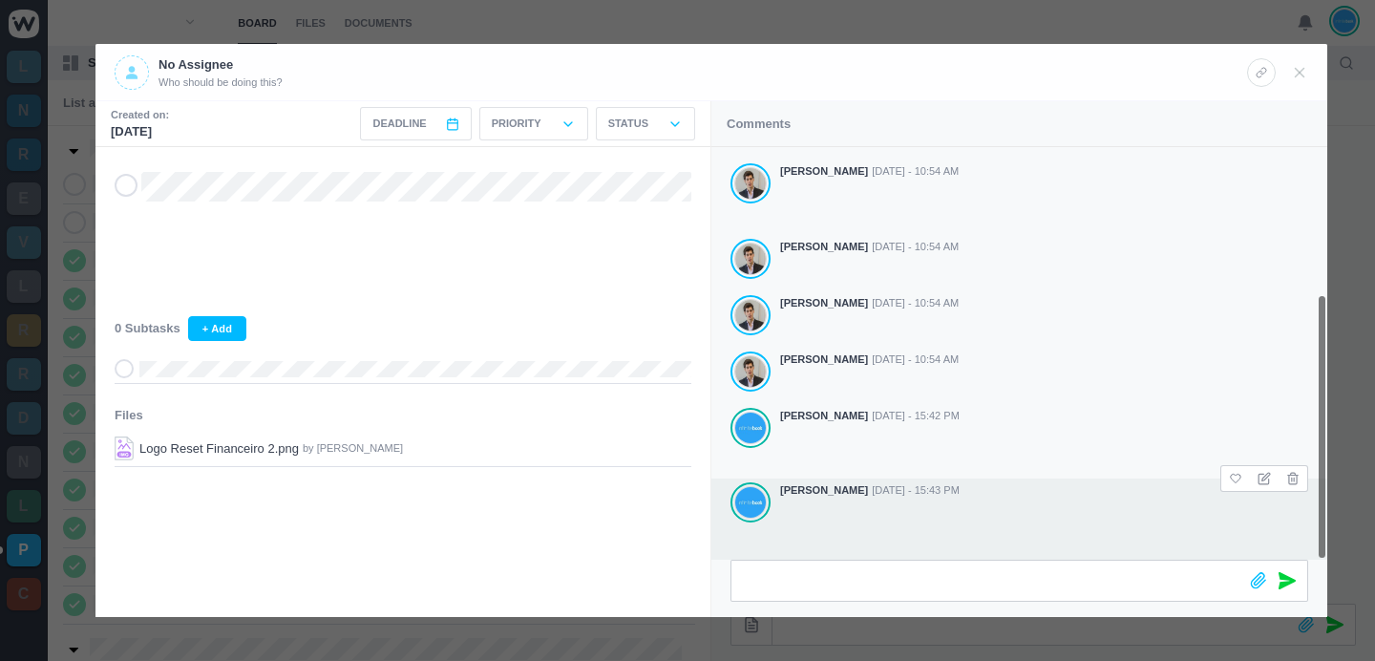
click at [843, 20] on div at bounding box center [687, 330] width 1375 height 661
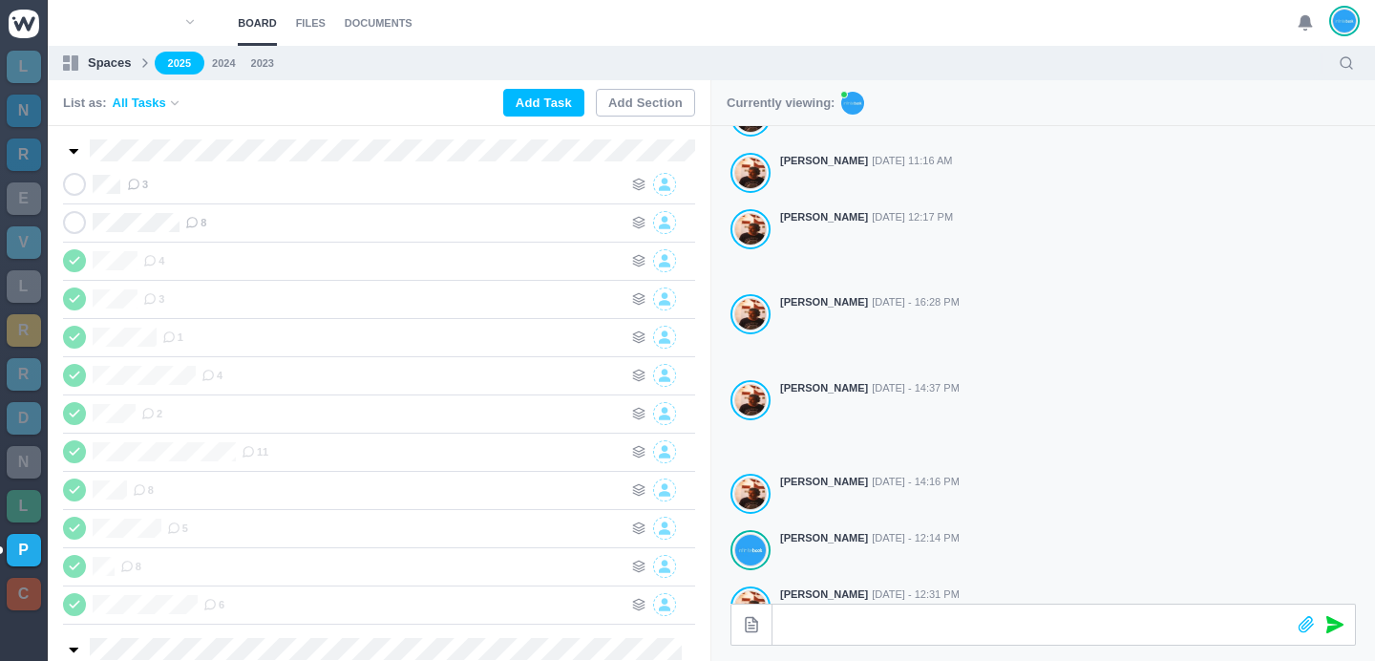
scroll to position [205, 0]
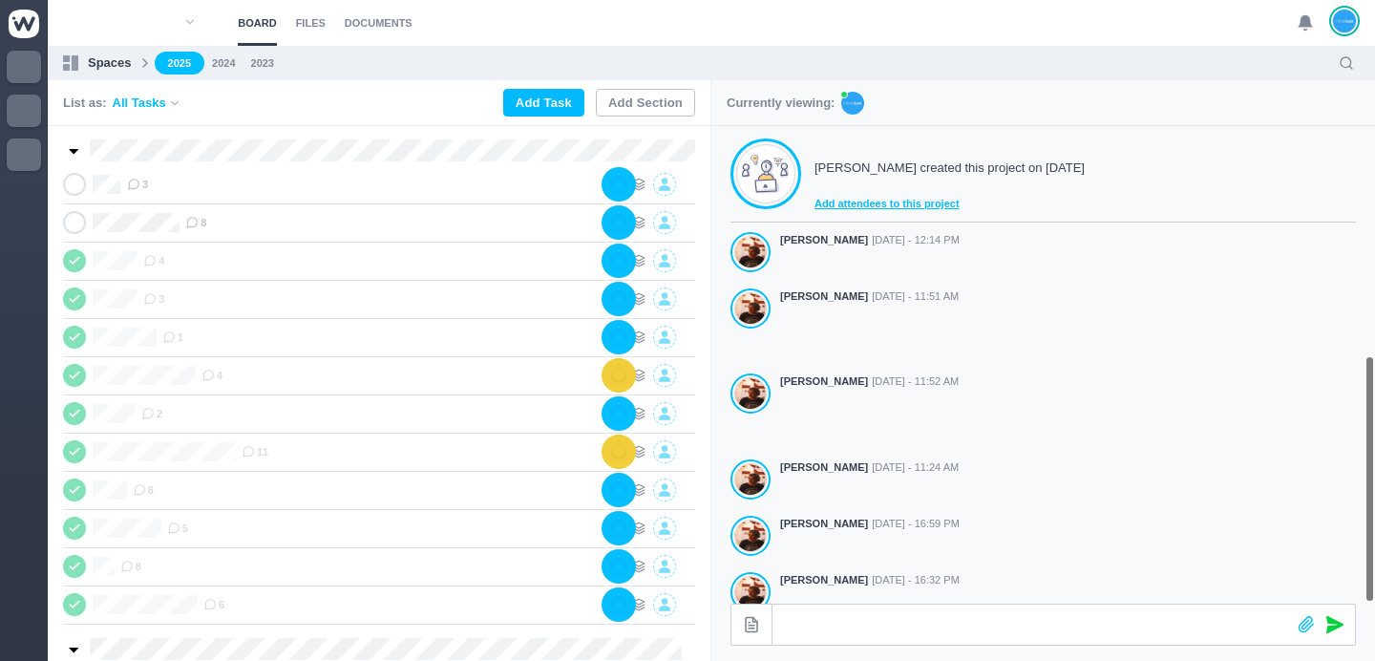
scroll to position [532, 0]
